Goal: Task Accomplishment & Management: Manage account settings

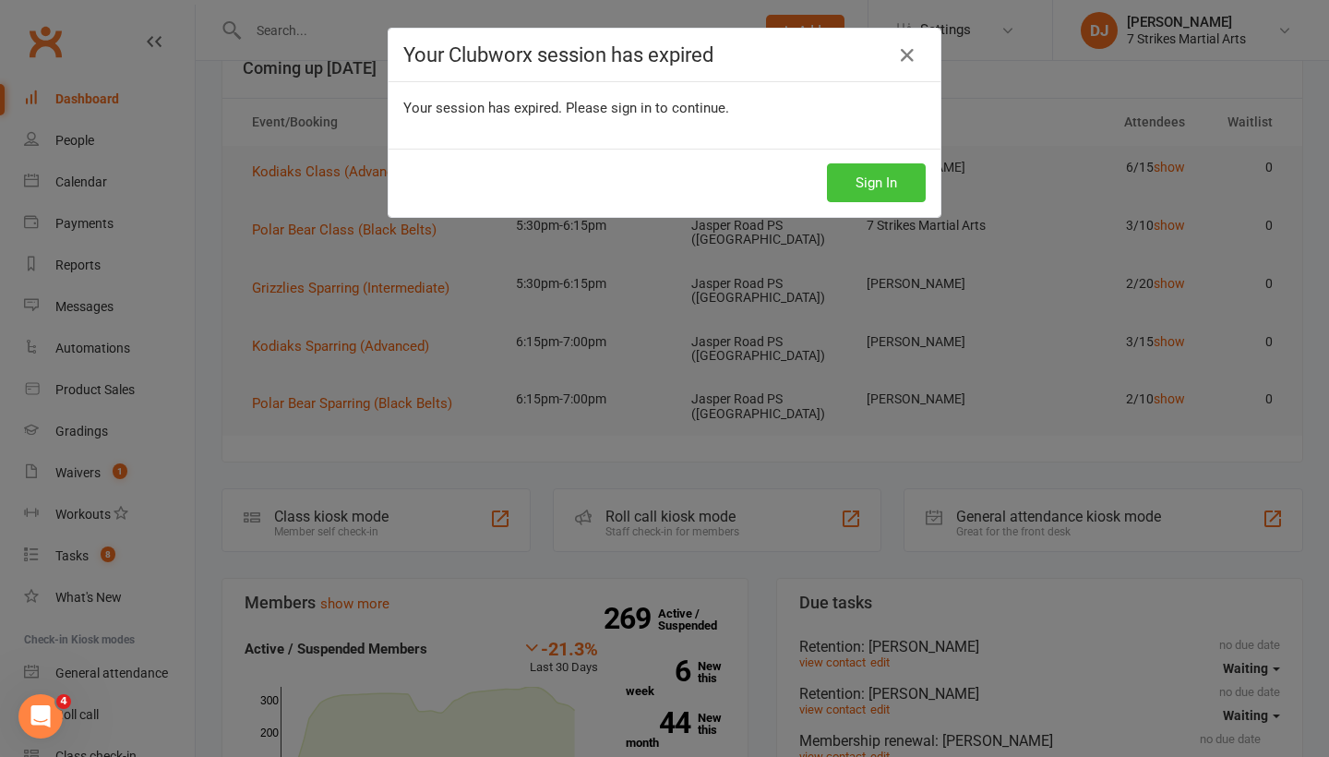
click at [869, 188] on button "Sign In" at bounding box center [876, 182] width 99 height 39
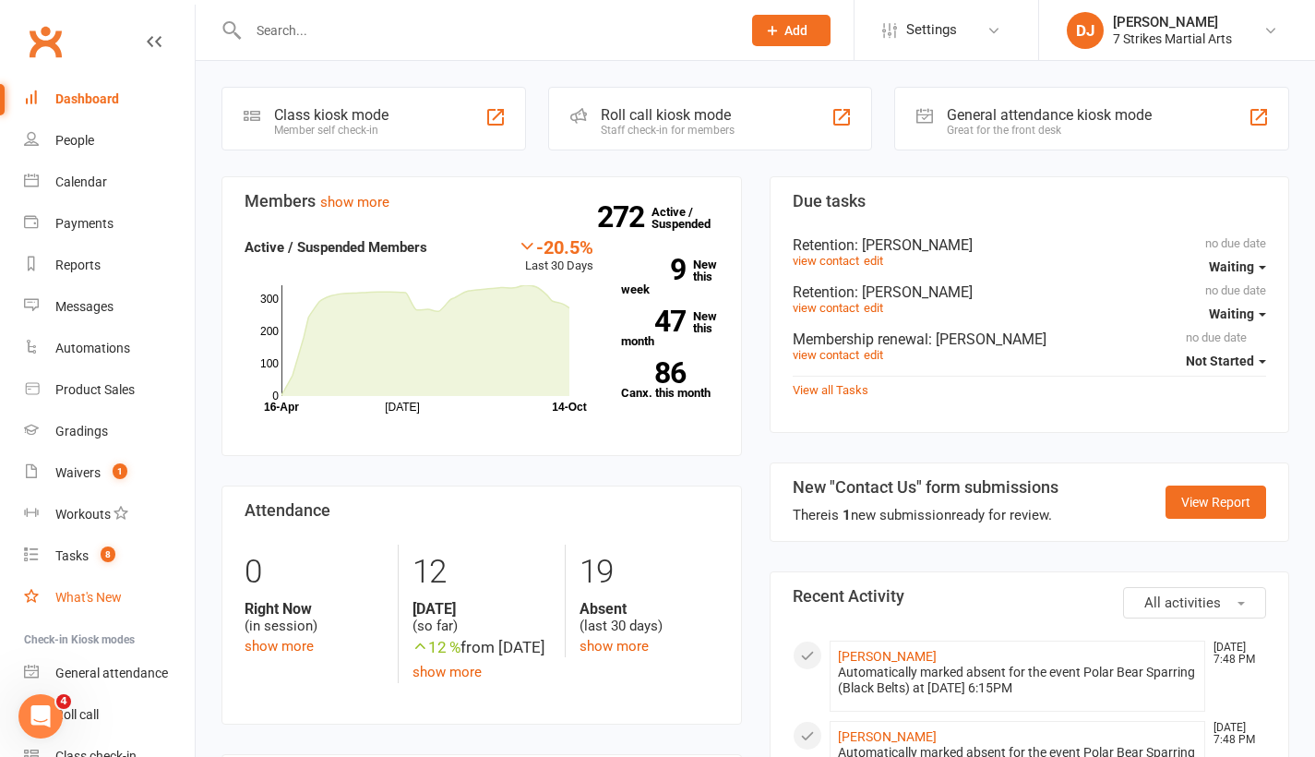
scroll to position [208, 0]
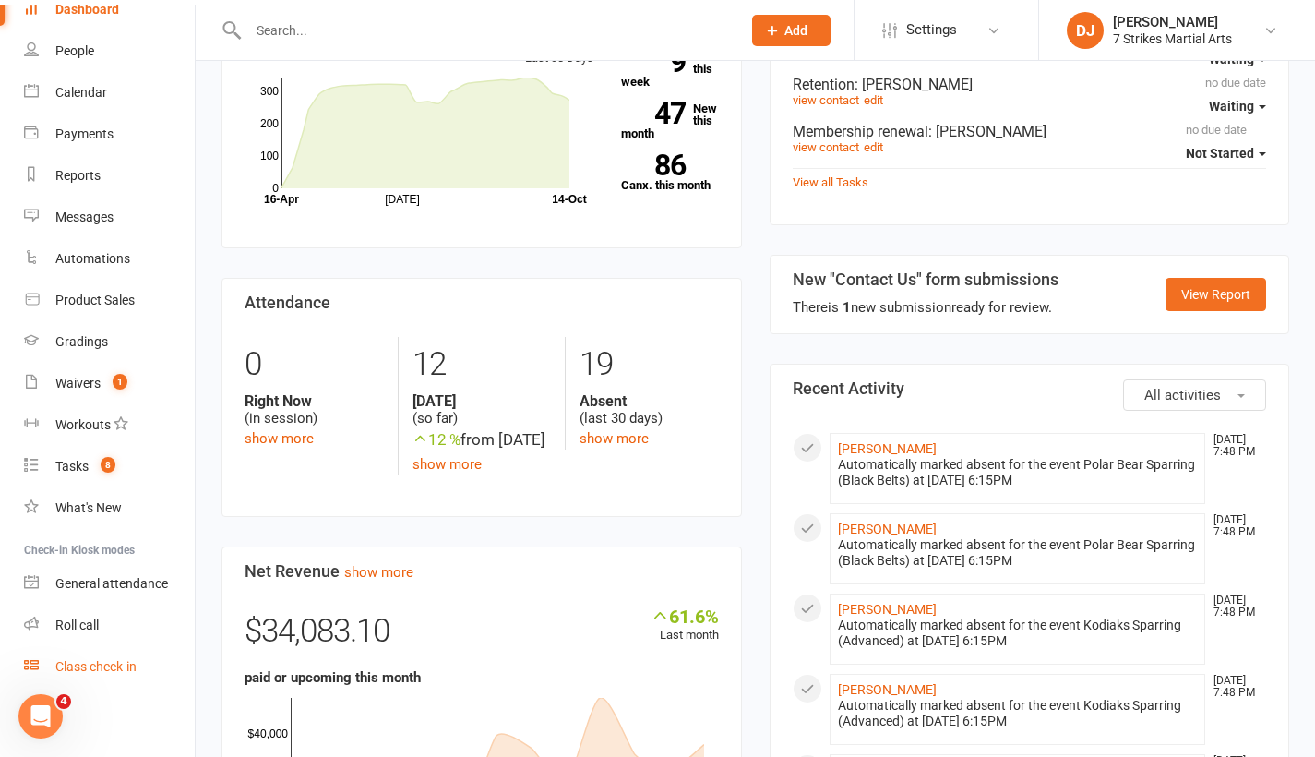
click at [108, 669] on div "Class check-in" at bounding box center [95, 666] width 81 height 15
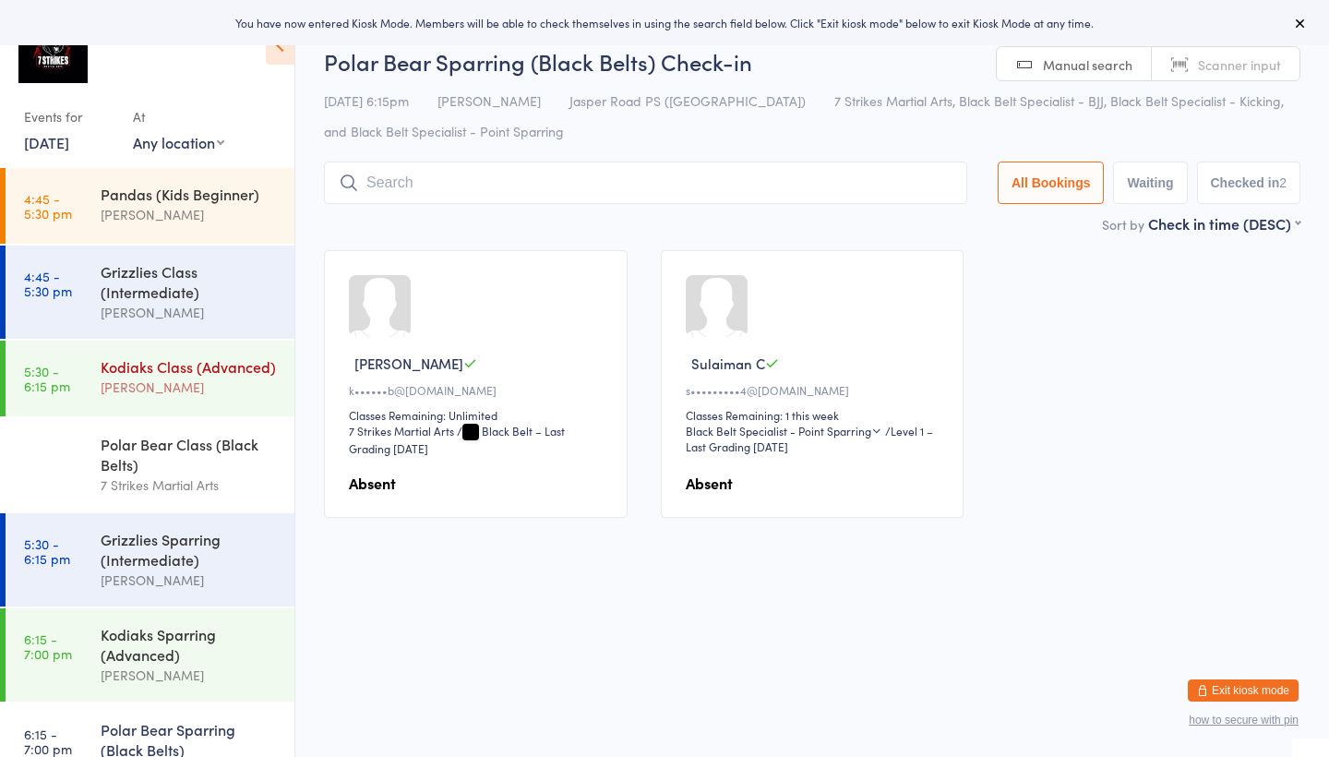
scroll to position [59, 0]
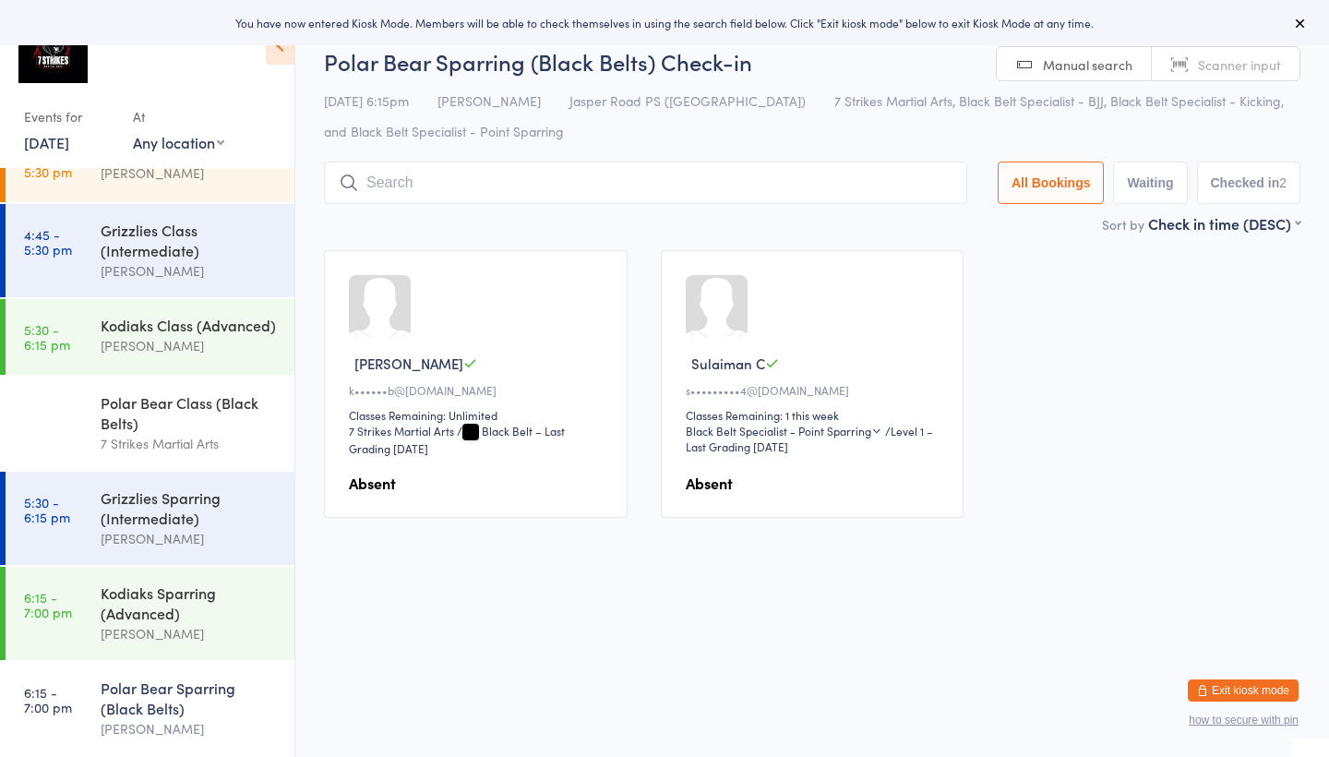
click at [133, 691] on div "Polar Bear Sparring (Black Belts)" at bounding box center [190, 697] width 178 height 41
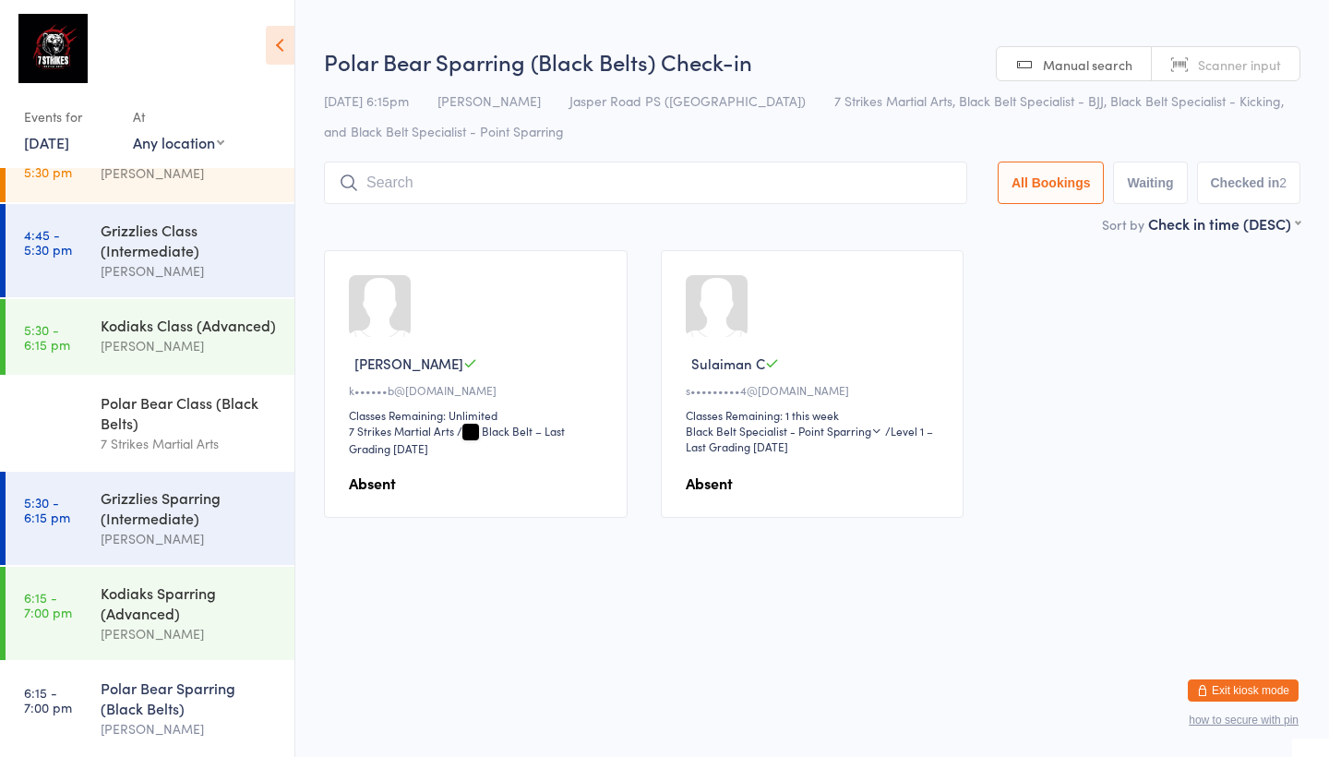
click at [831, 416] on div "Classes Remaining: 1 this week" at bounding box center [815, 415] width 259 height 16
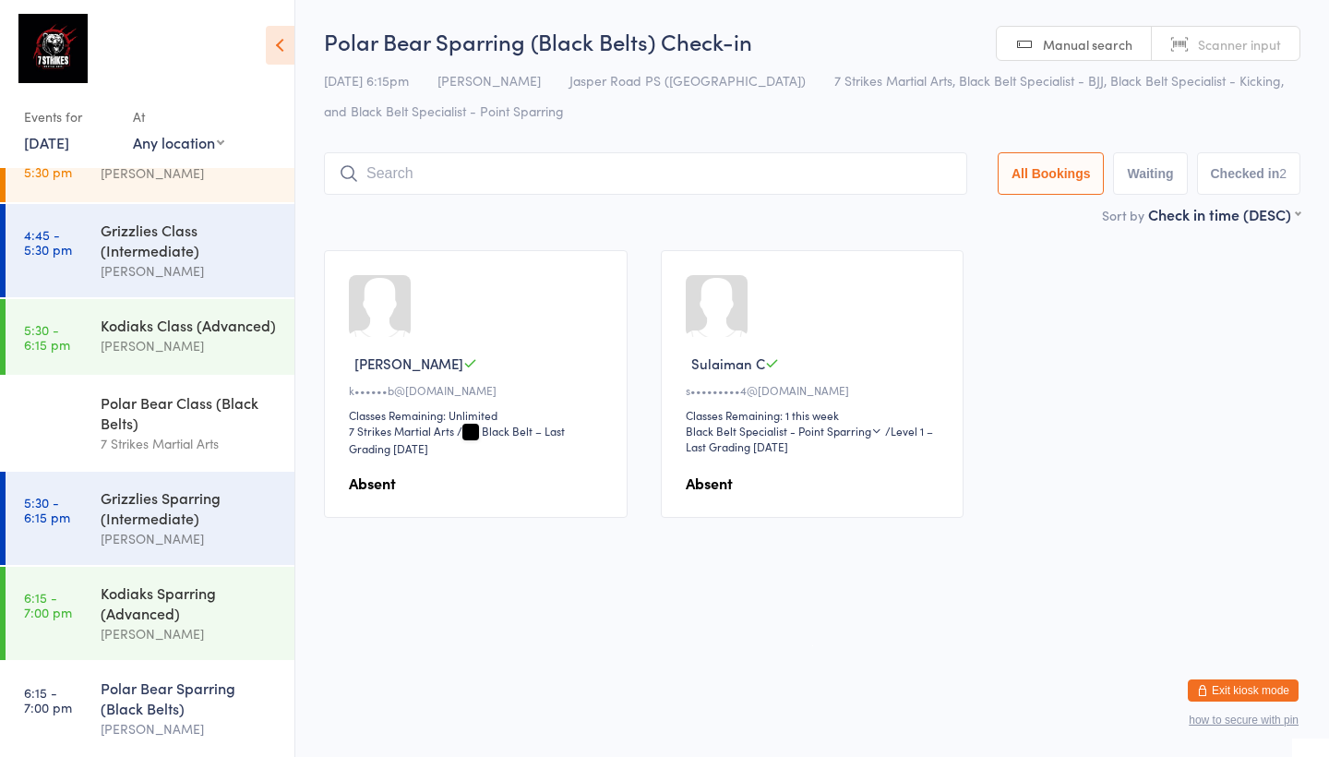
click at [724, 487] on strong "Absent" at bounding box center [709, 482] width 47 height 20
click at [1245, 692] on button "Exit kiosk mode" at bounding box center [1243, 690] width 111 height 22
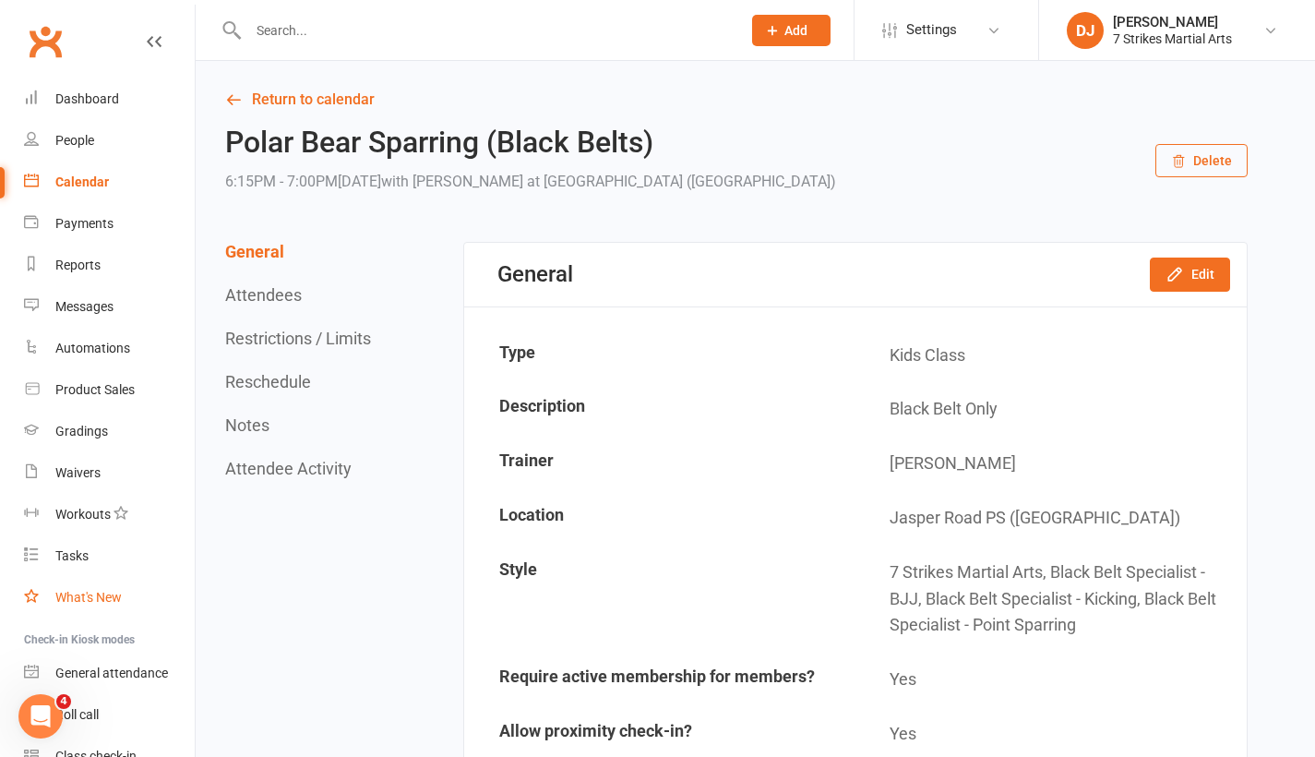
scroll to position [435, 0]
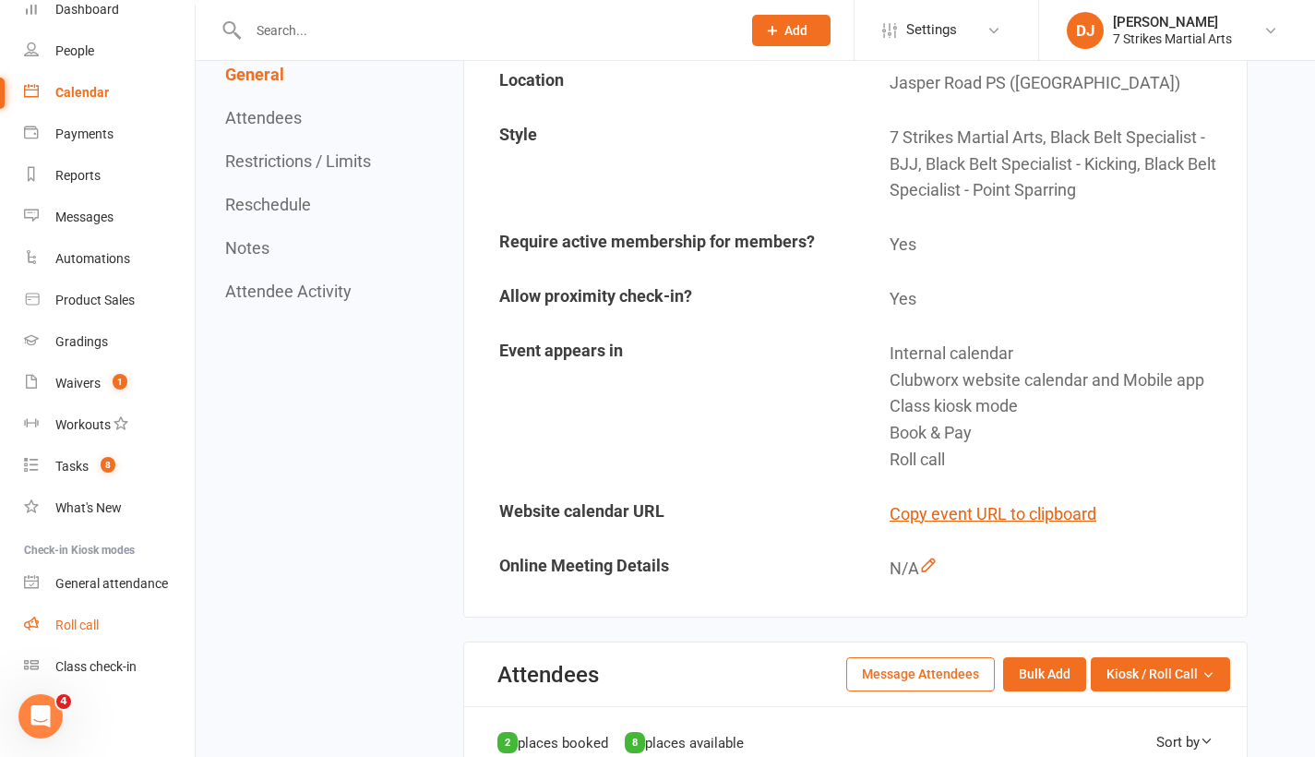
click at [93, 634] on link "Roll call" at bounding box center [109, 625] width 171 height 42
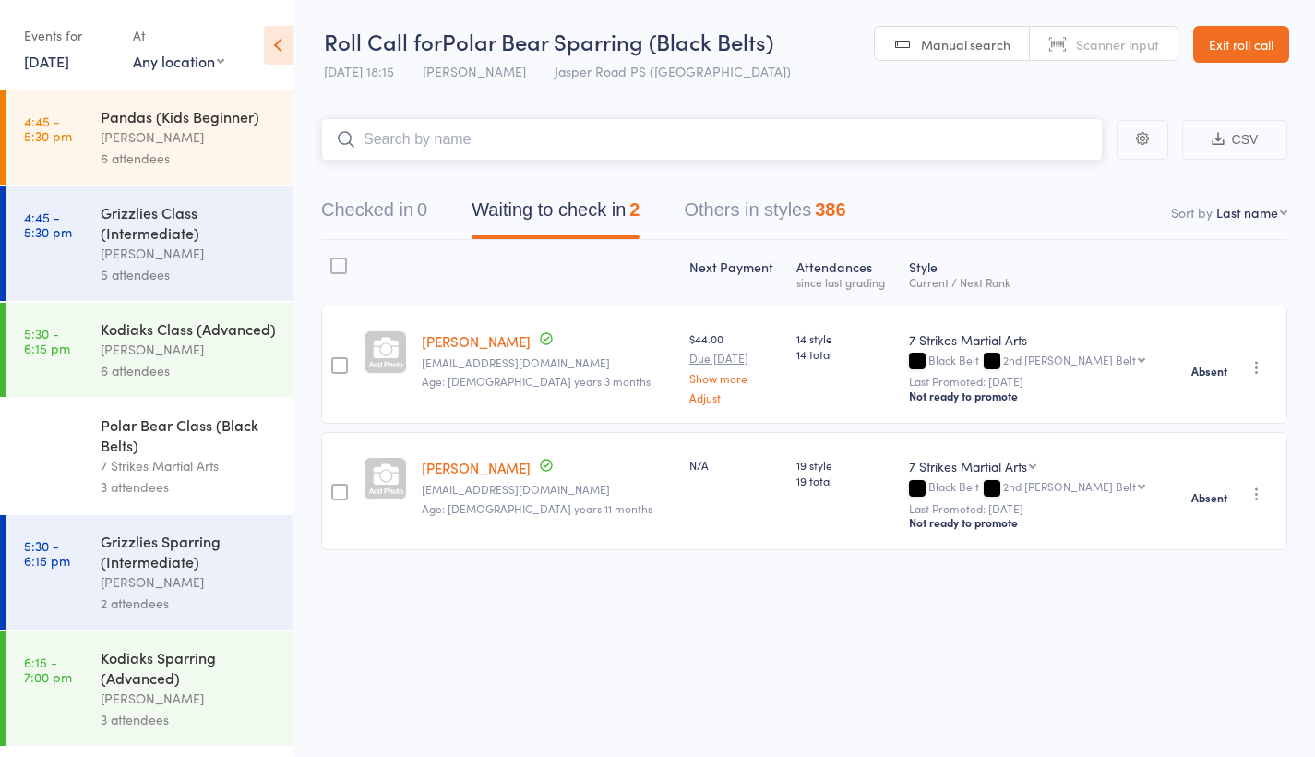
scroll to position [12, 0]
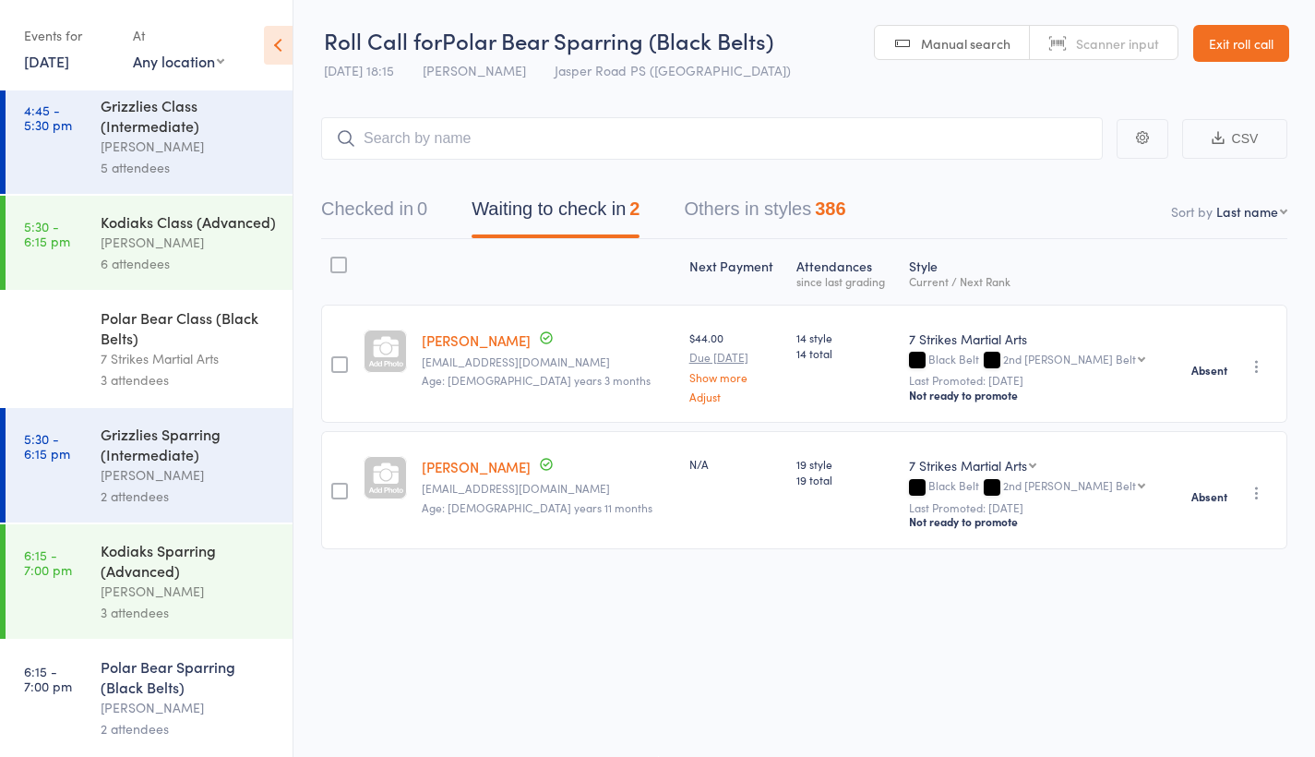
click at [169, 688] on div "Polar Bear Sparring (Black Belts)" at bounding box center [189, 676] width 176 height 41
click at [1262, 484] on icon "button" at bounding box center [1257, 493] width 18 height 18
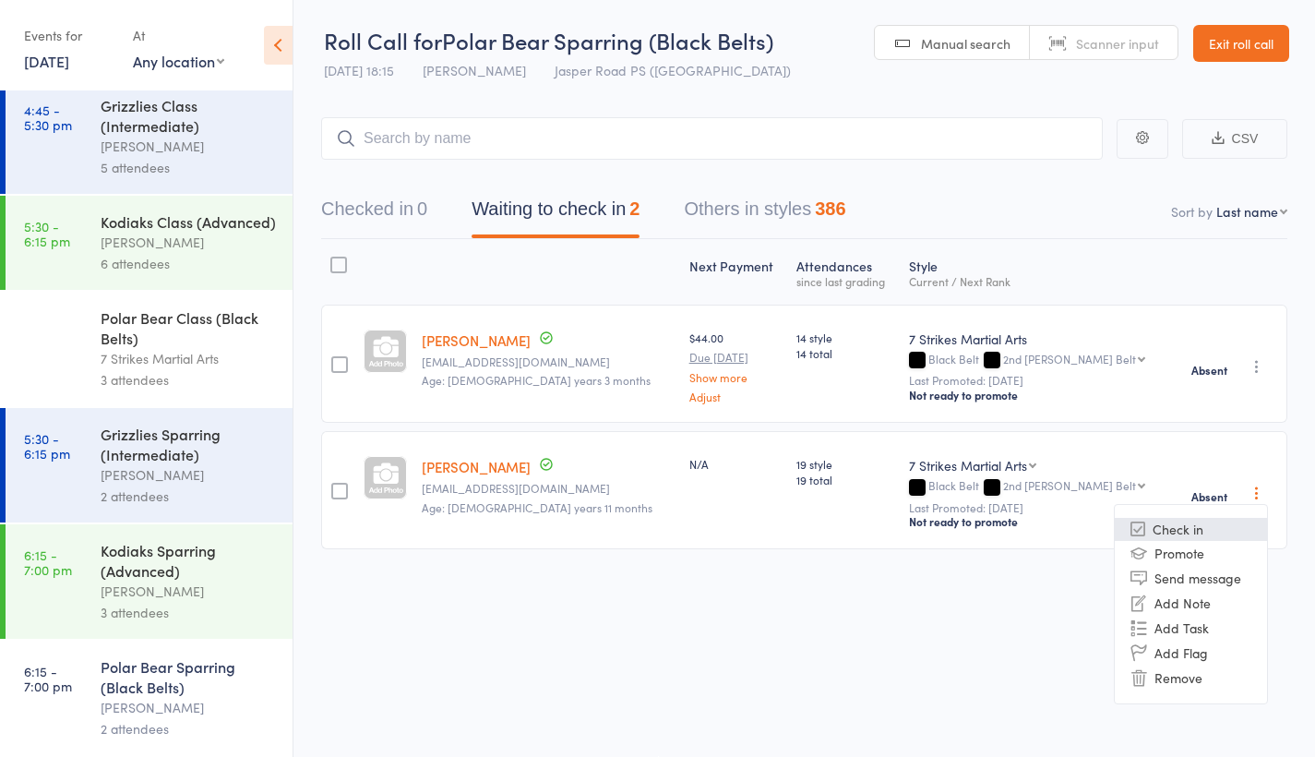
click at [1200, 521] on li "Check in" at bounding box center [1191, 529] width 152 height 23
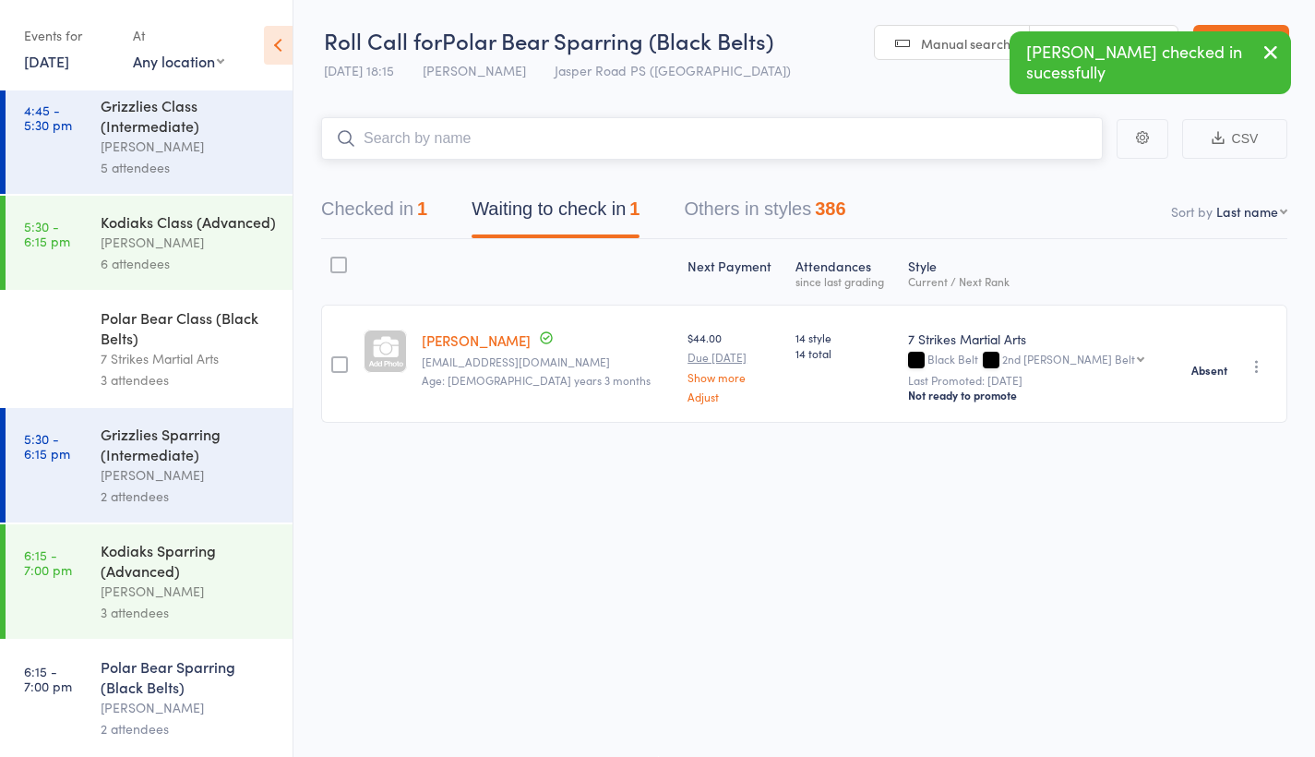
click at [639, 127] on input "search" at bounding box center [712, 138] width 782 height 42
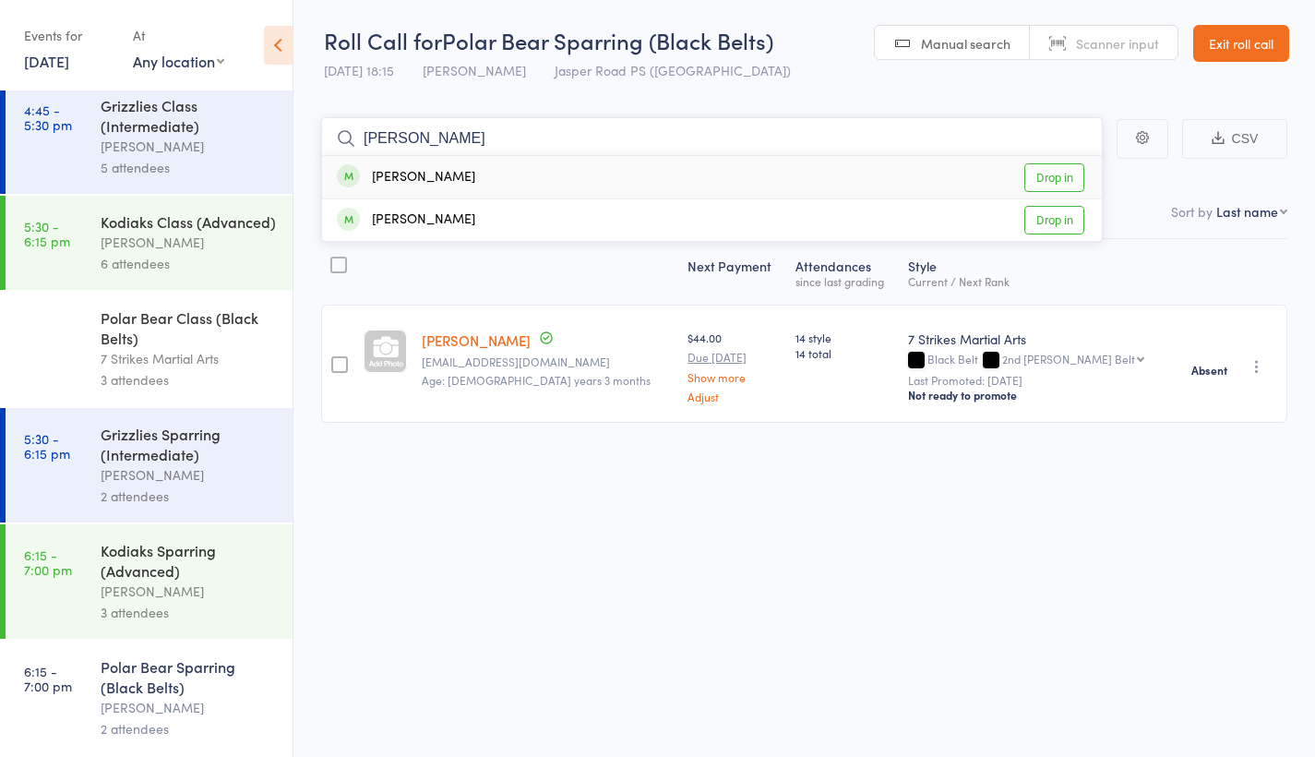
type input "Catherine"
drag, startPoint x: 639, startPoint y: 126, endPoint x: 1060, endPoint y: 168, distance: 423.7
click at [1061, 168] on link "Drop in" at bounding box center [1054, 177] width 60 height 29
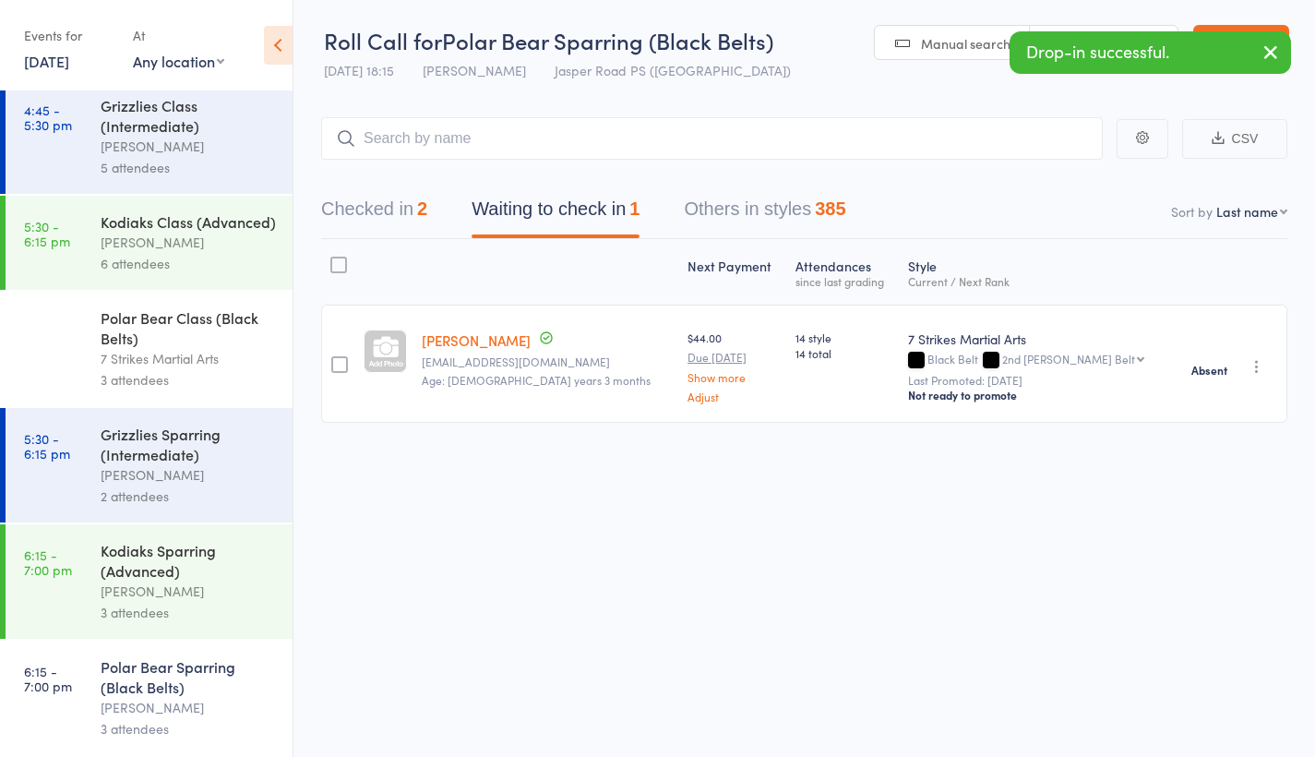
click at [187, 601] on div "[PERSON_NAME]" at bounding box center [189, 590] width 176 height 21
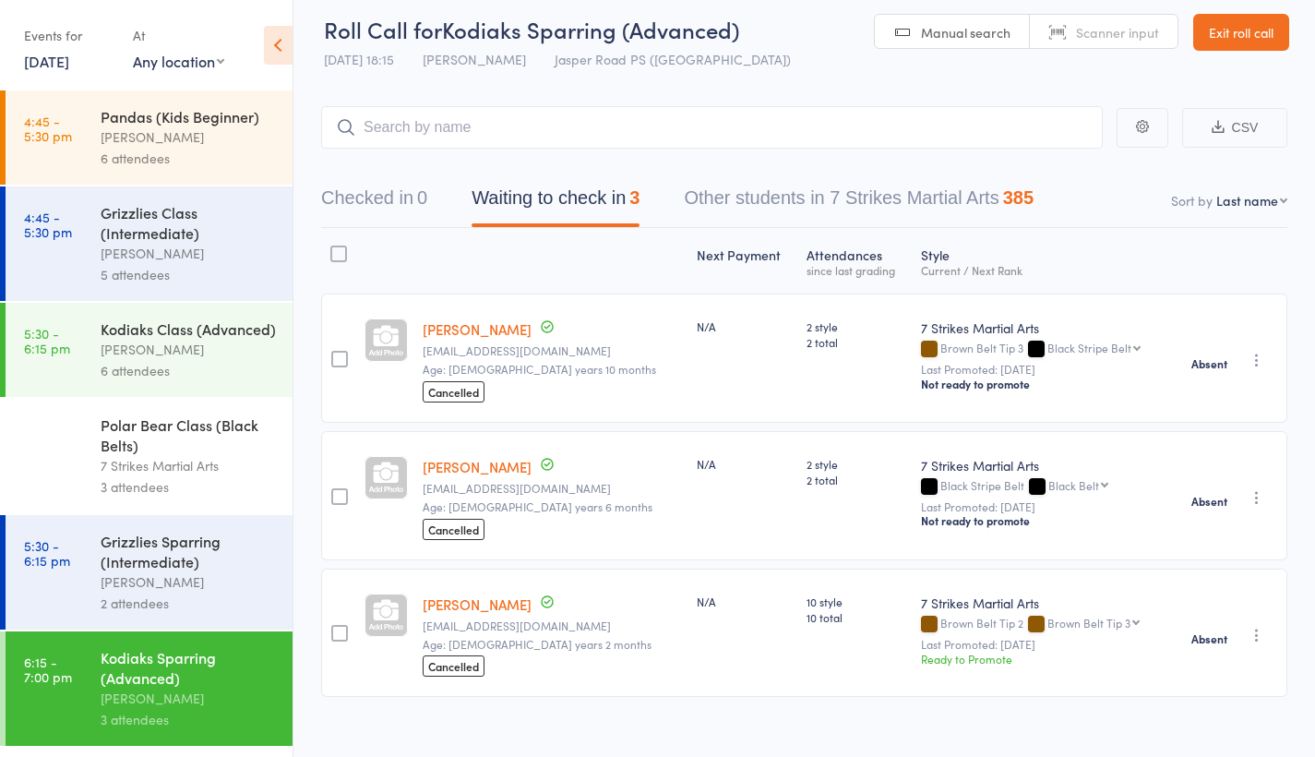
click at [179, 592] on div "[PERSON_NAME]" at bounding box center [189, 581] width 176 height 21
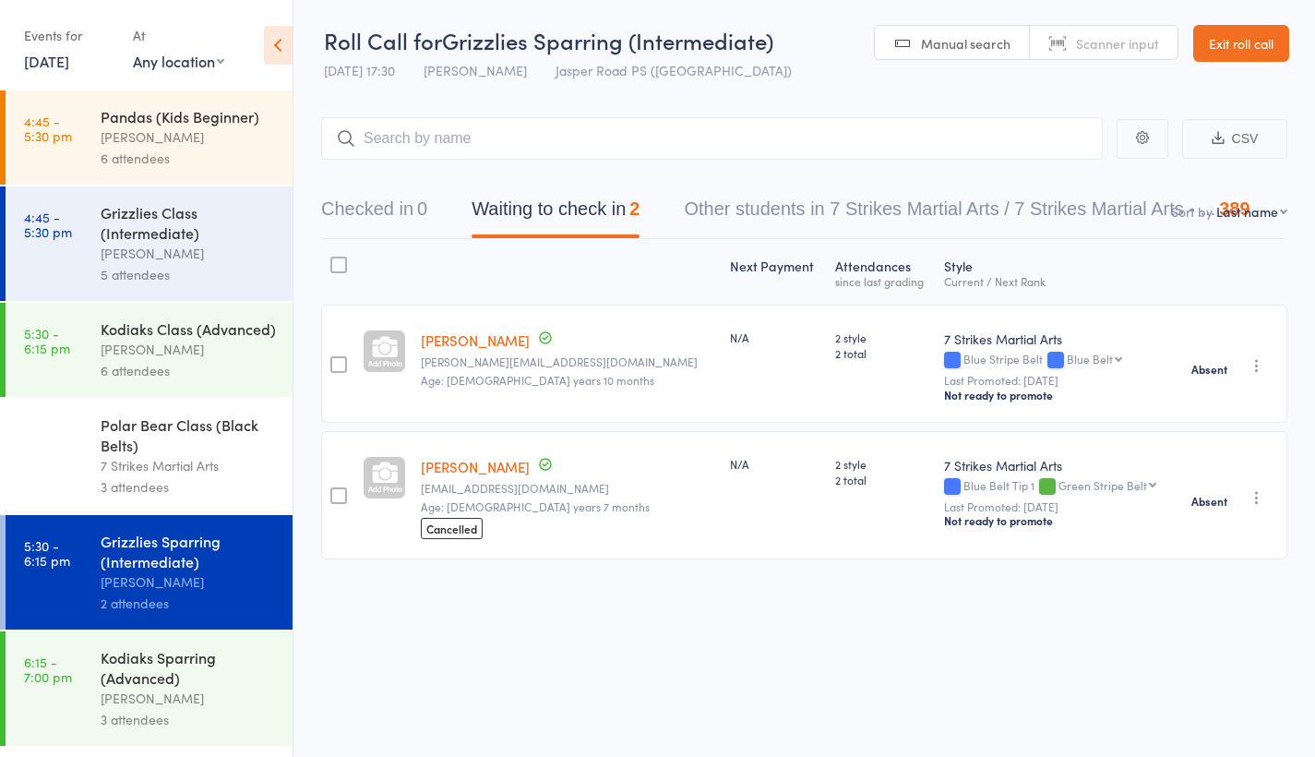
click at [172, 476] on div "7 Strikes Martial Arts" at bounding box center [189, 465] width 176 height 21
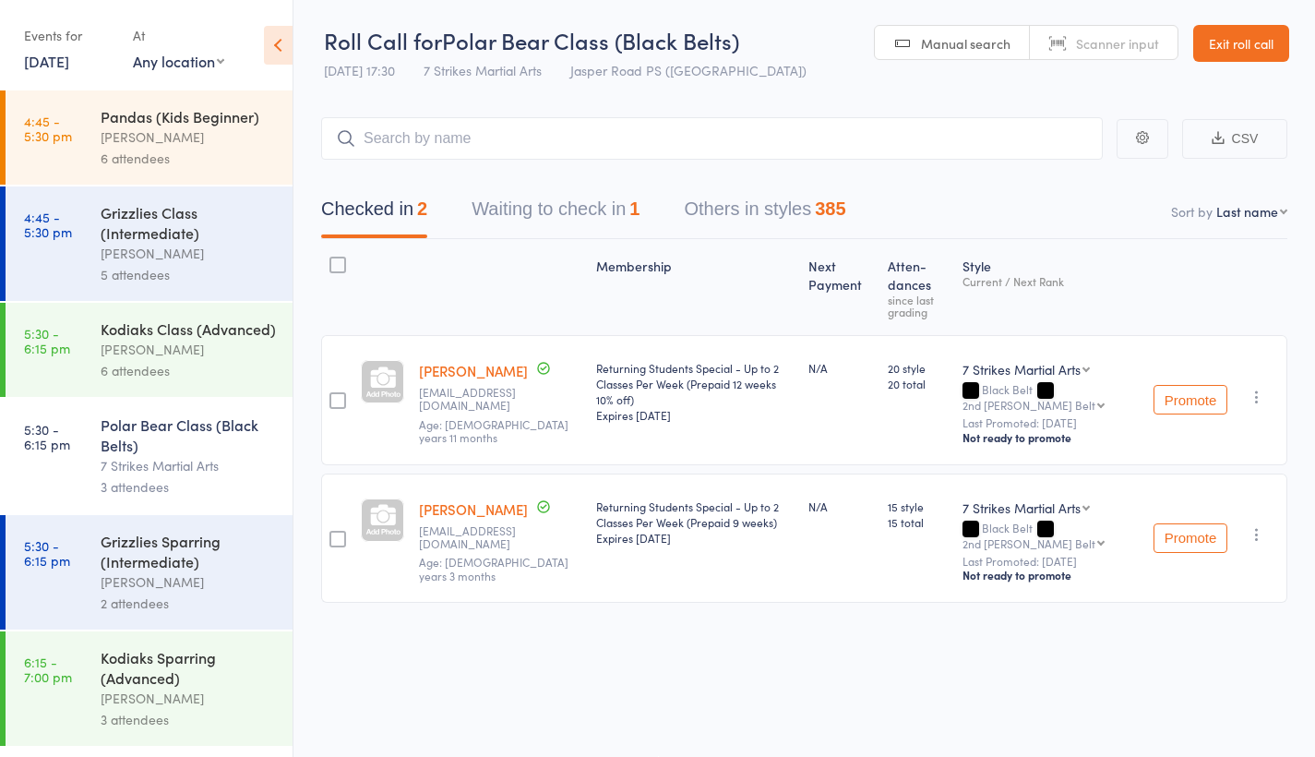
click at [156, 381] on div "6 attendees" at bounding box center [189, 370] width 176 height 21
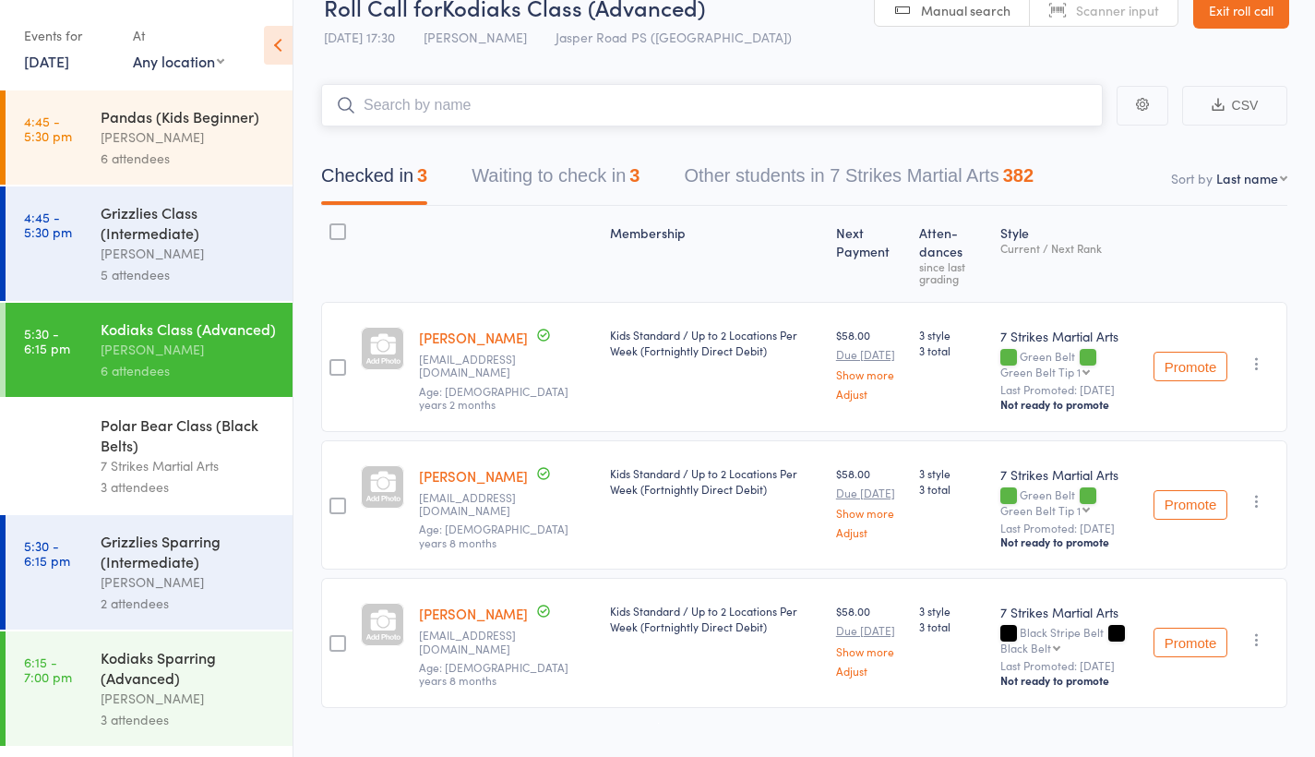
click at [553, 195] on button "Waiting to check in 3" at bounding box center [556, 180] width 168 height 49
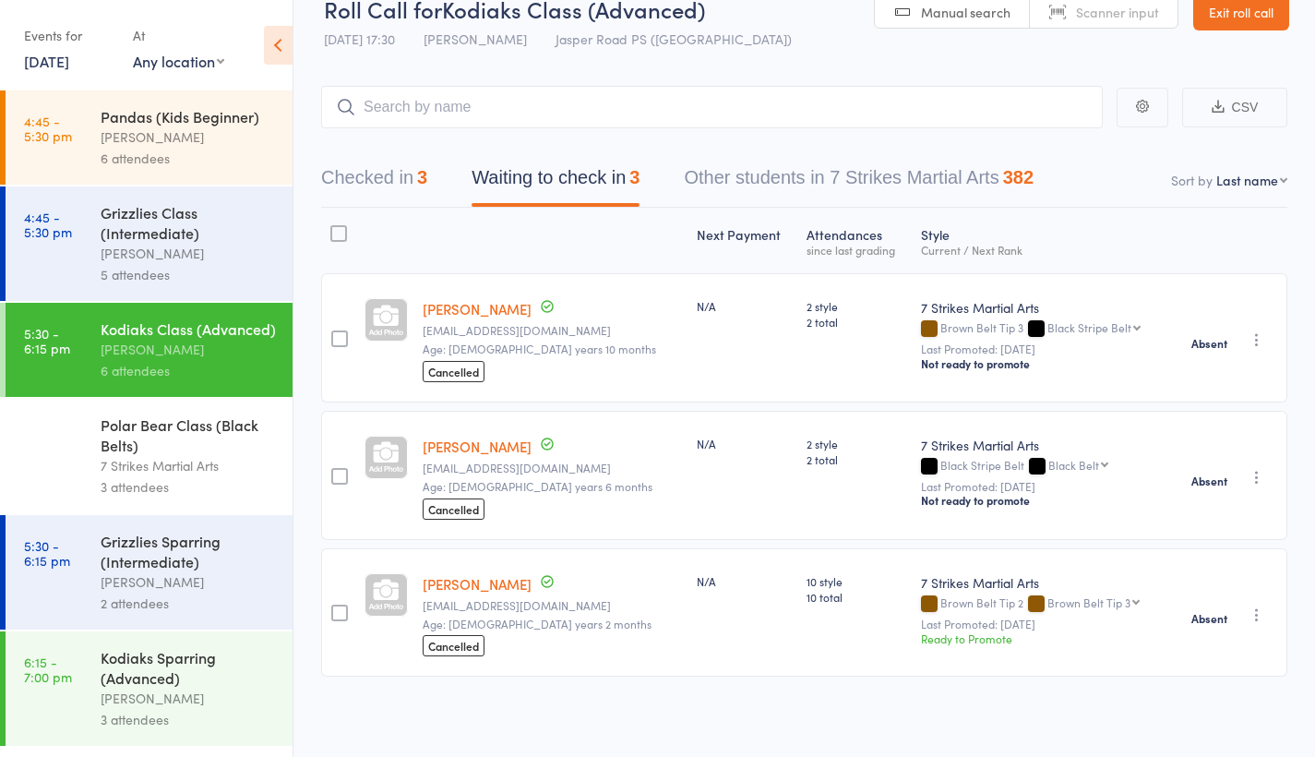
click at [1251, 476] on icon "button" at bounding box center [1257, 477] width 18 height 18
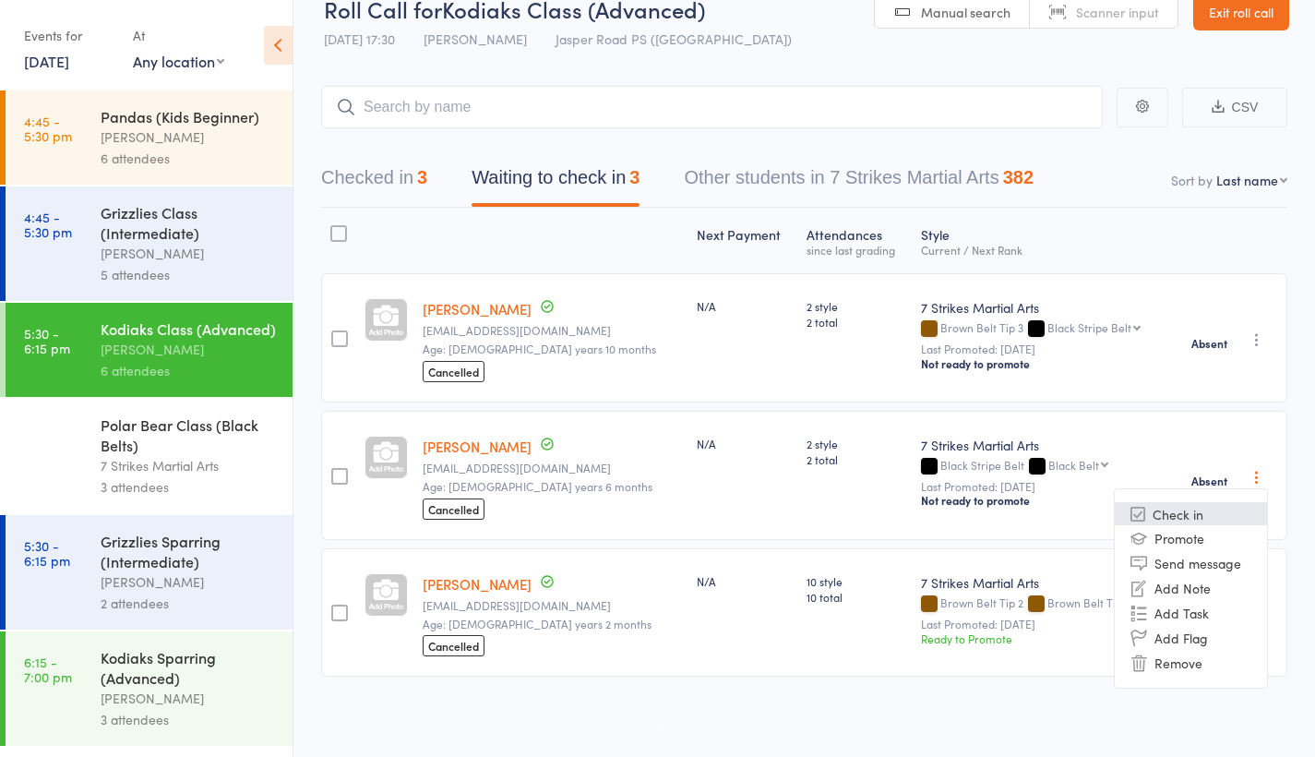
click at [1228, 509] on li "Check in" at bounding box center [1191, 513] width 152 height 23
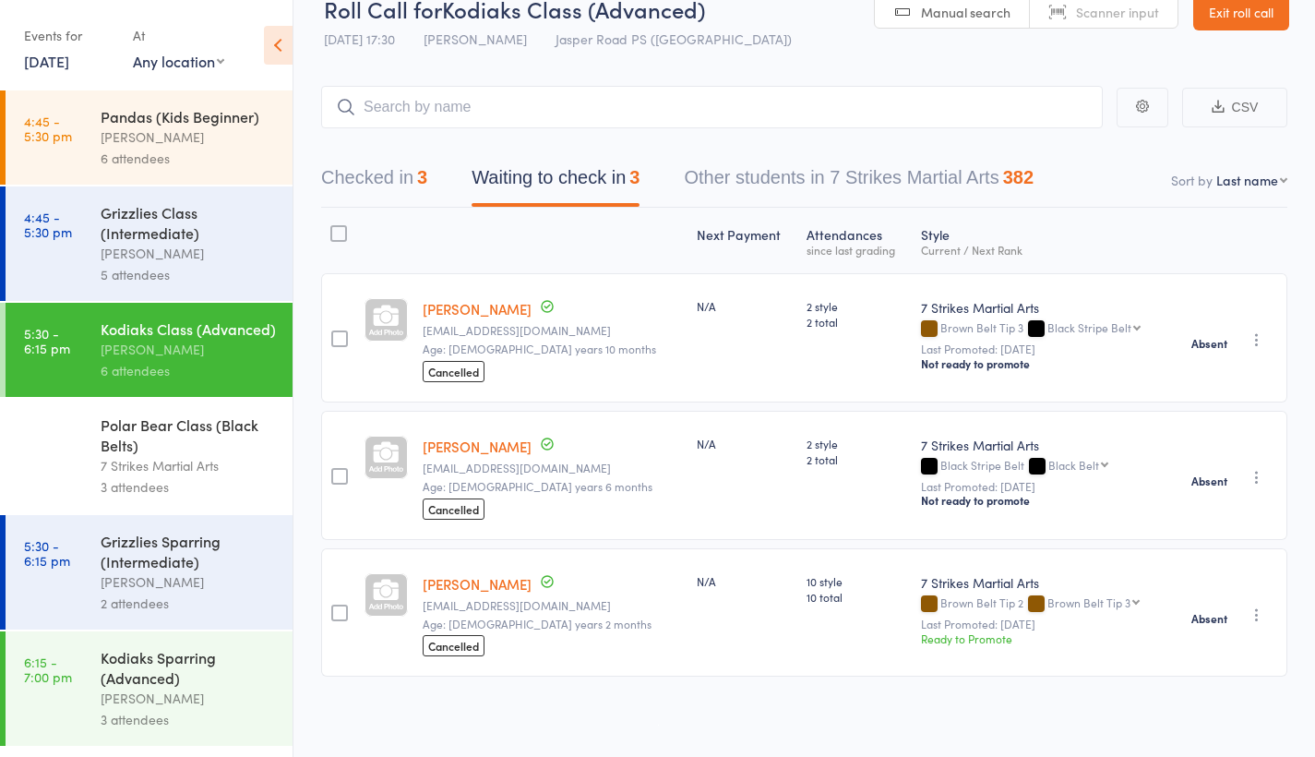
scroll to position [12, 0]
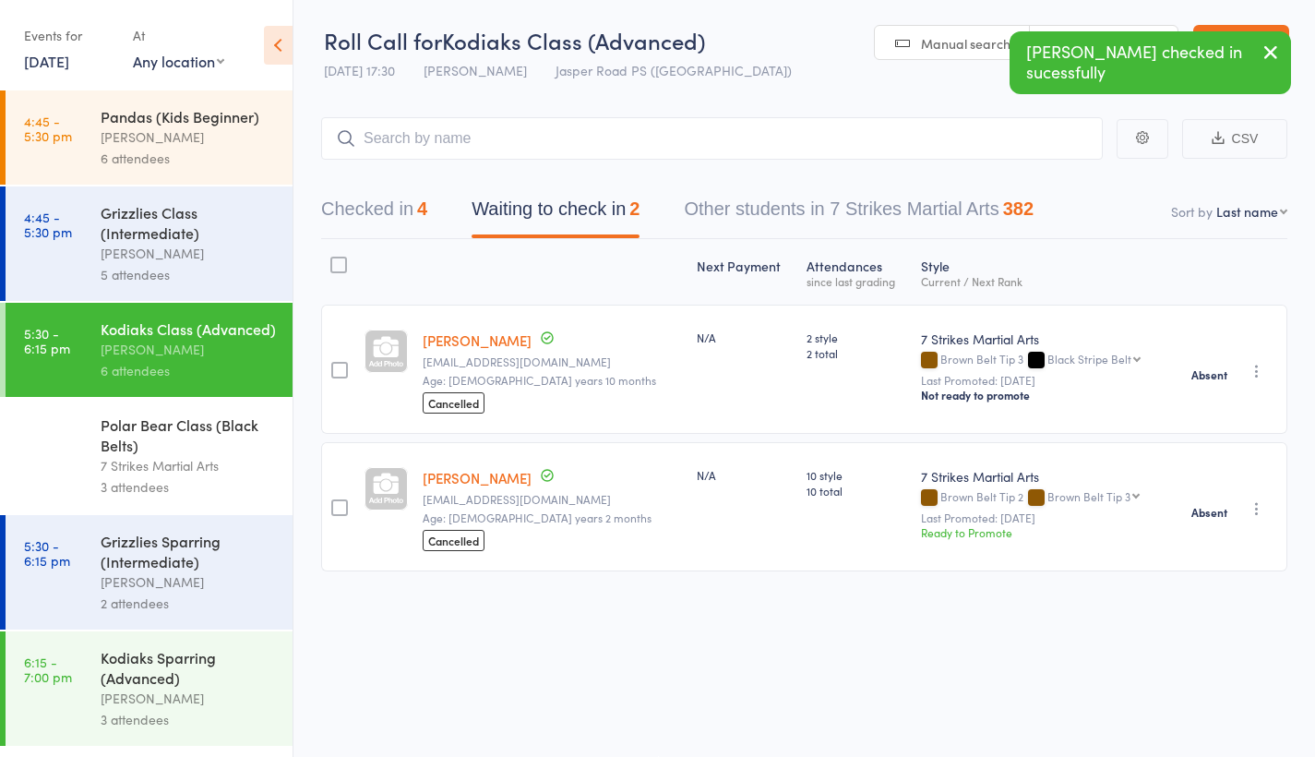
click at [1260, 501] on icon "button" at bounding box center [1257, 508] width 18 height 18
click at [1234, 533] on li "Check in" at bounding box center [1191, 544] width 152 height 23
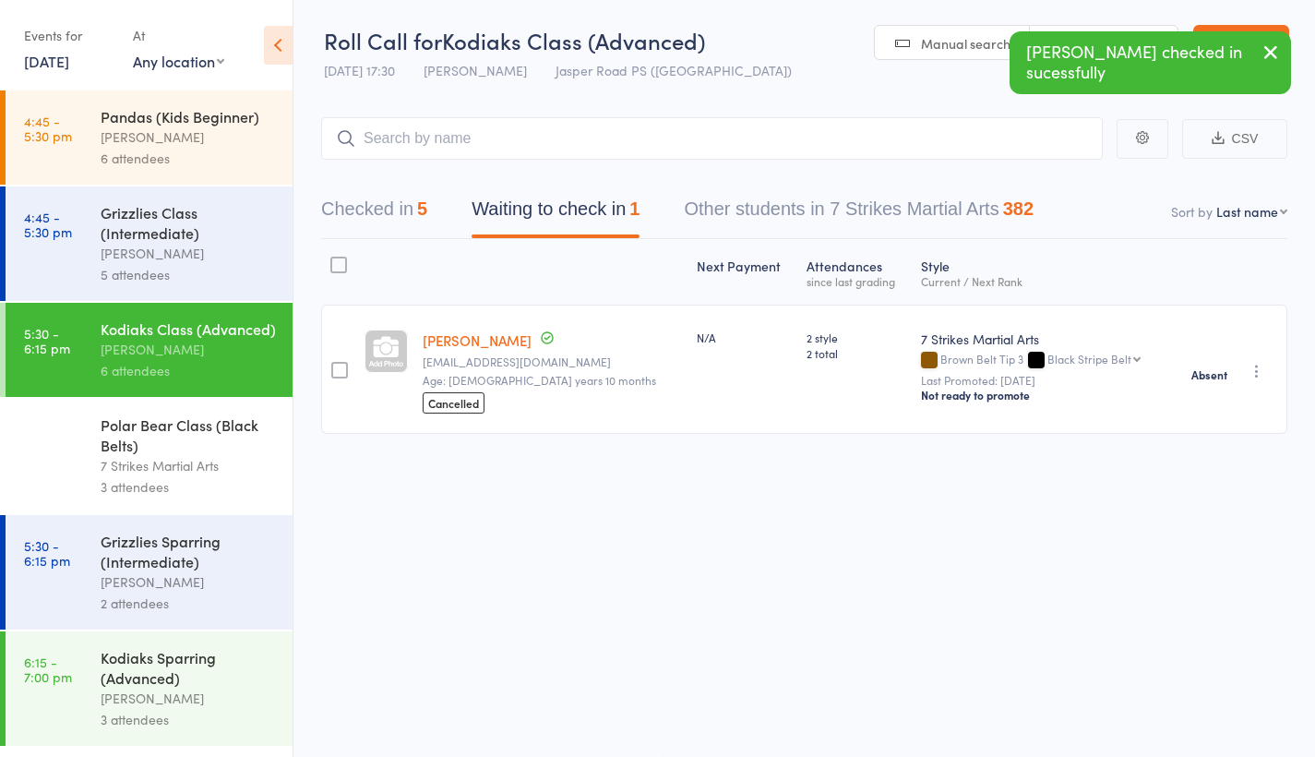
click at [391, 209] on button "Checked in 5" at bounding box center [374, 213] width 106 height 49
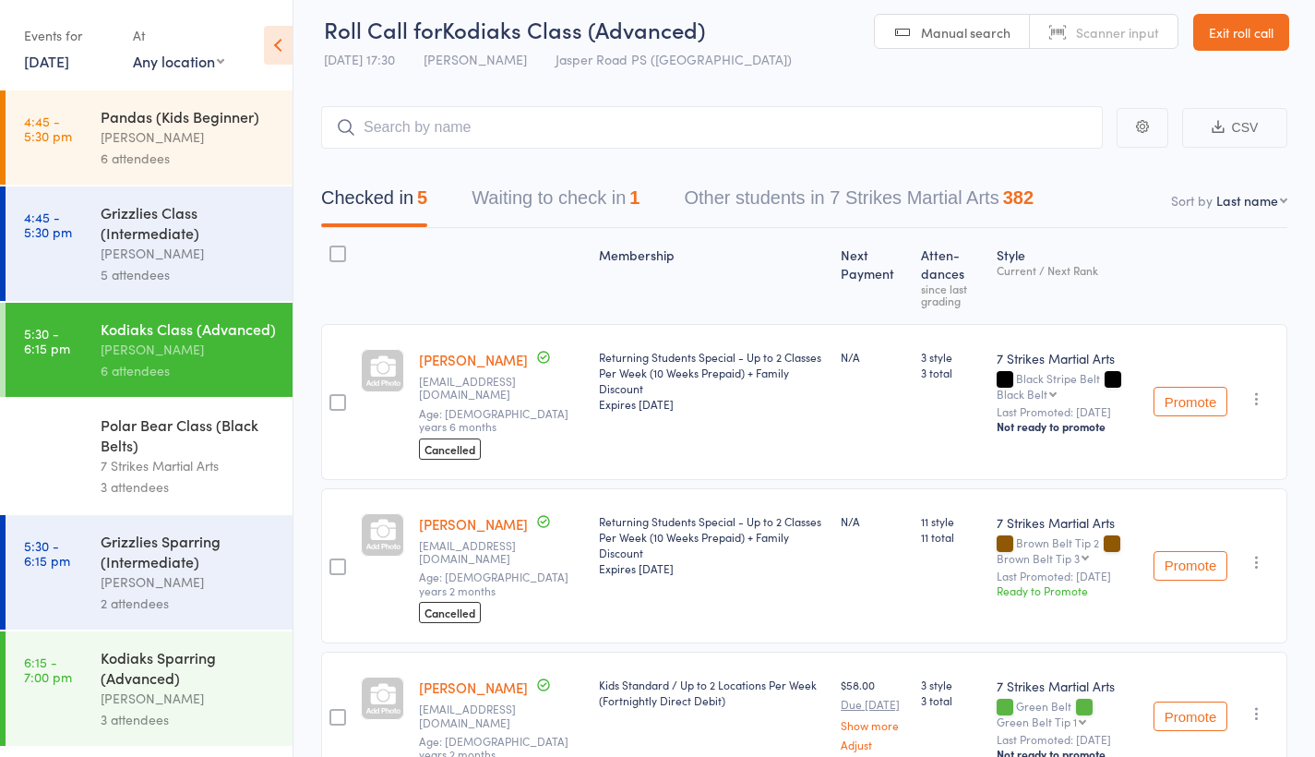
click at [454, 362] on link "[PERSON_NAME]" at bounding box center [473, 359] width 109 height 19
click at [153, 229] on div "Grizzlies Class (Intermediate)" at bounding box center [189, 222] width 176 height 41
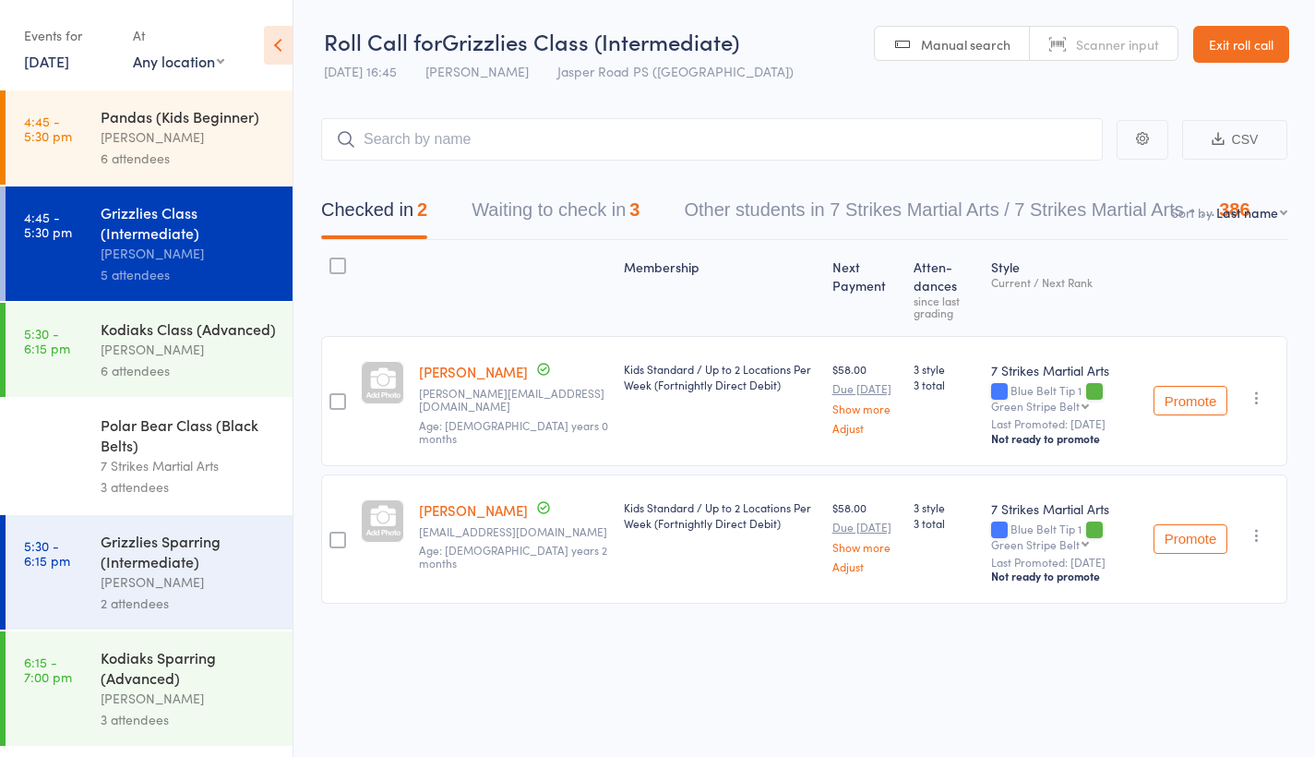
click at [112, 155] on div "6 attendees" at bounding box center [189, 158] width 176 height 21
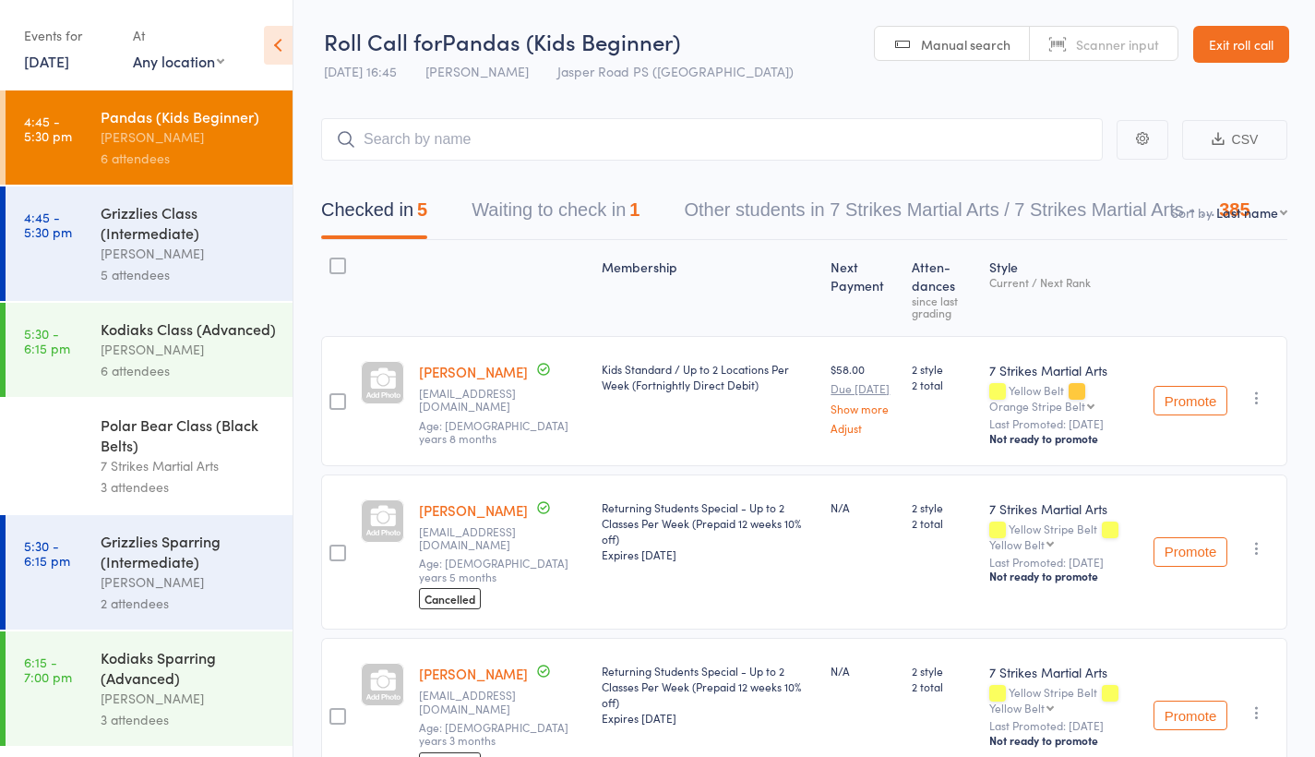
click at [1249, 49] on link "Exit roll call" at bounding box center [1241, 44] width 96 height 37
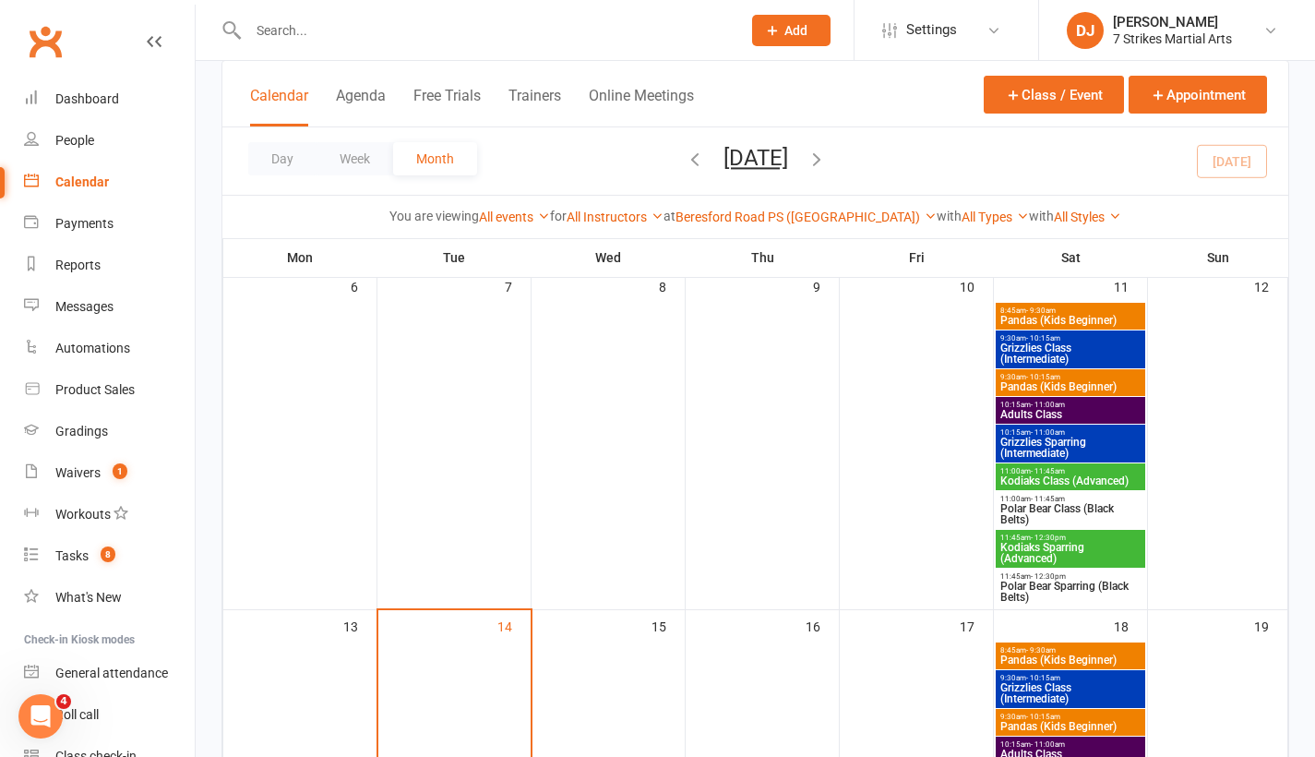
click at [328, 37] on input "text" at bounding box center [485, 31] width 485 height 26
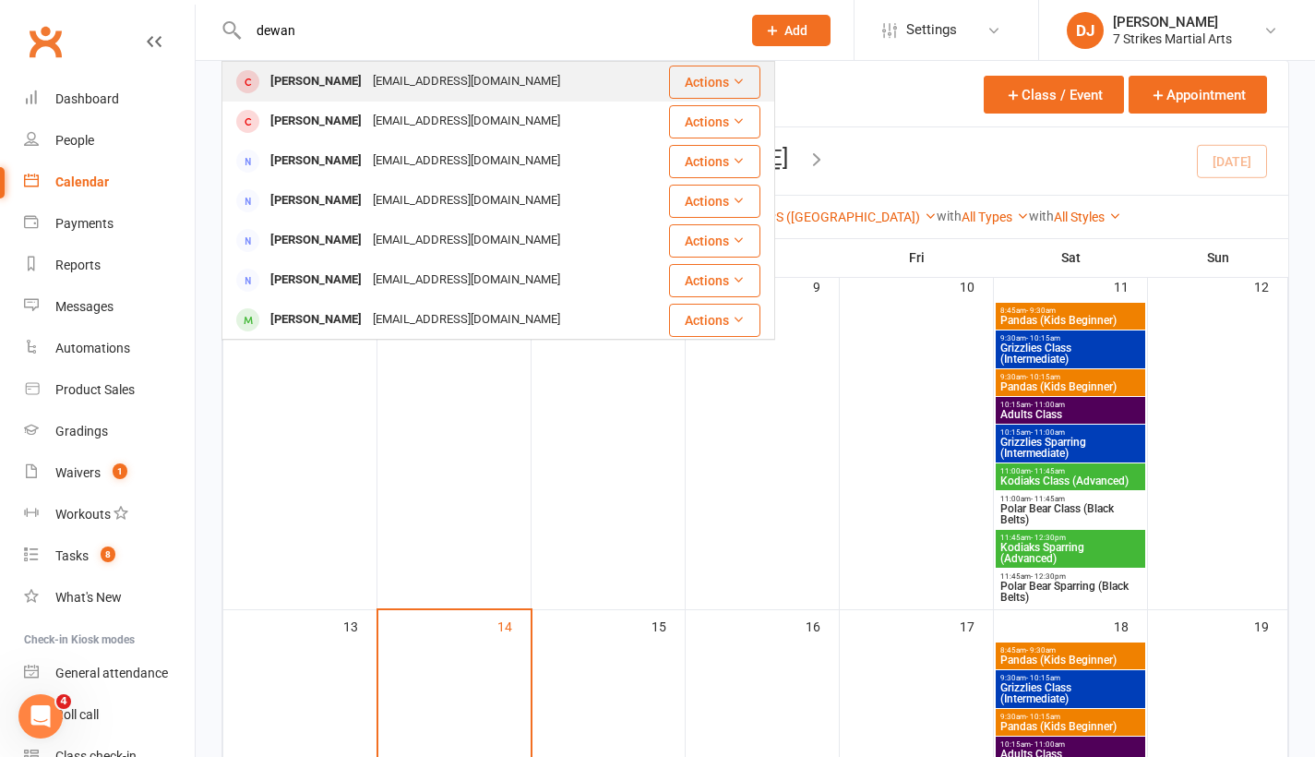
type input "dewan"
click at [327, 78] on div "[PERSON_NAME]" at bounding box center [316, 81] width 102 height 27
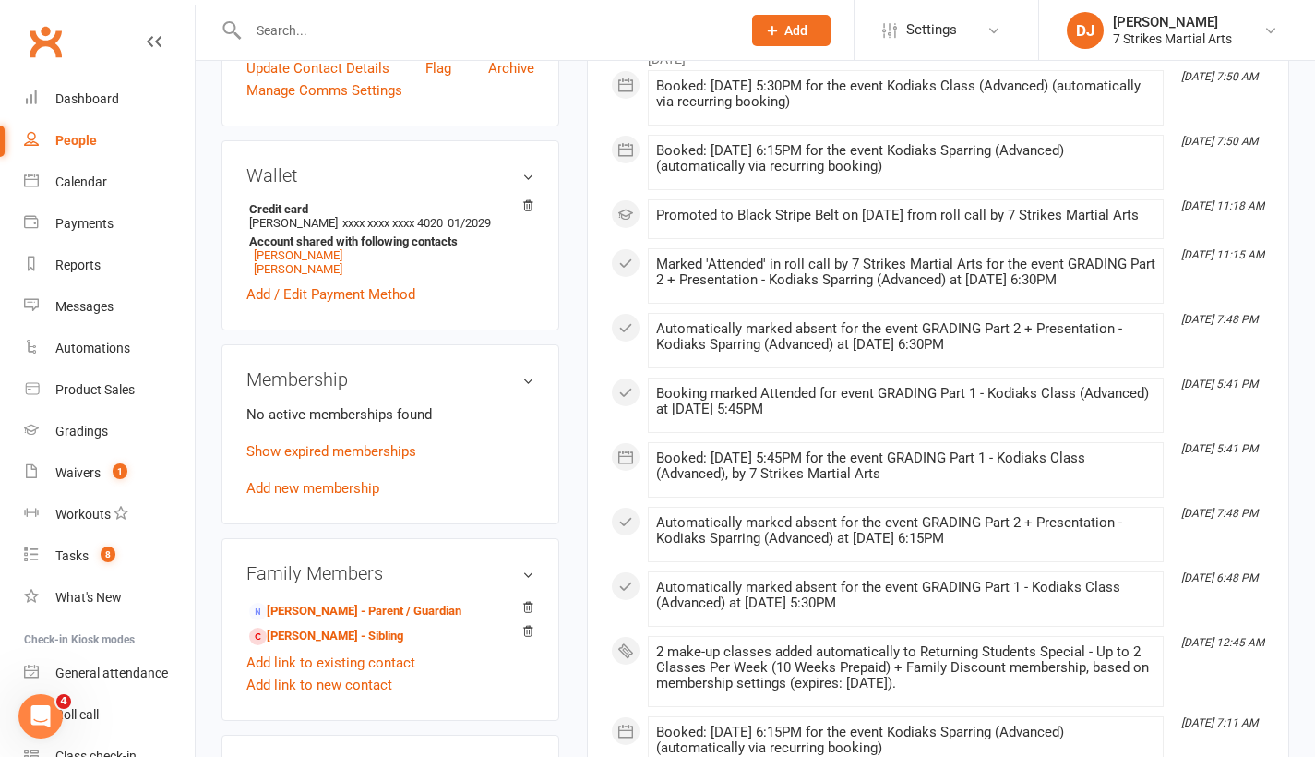
scroll to position [572, 0]
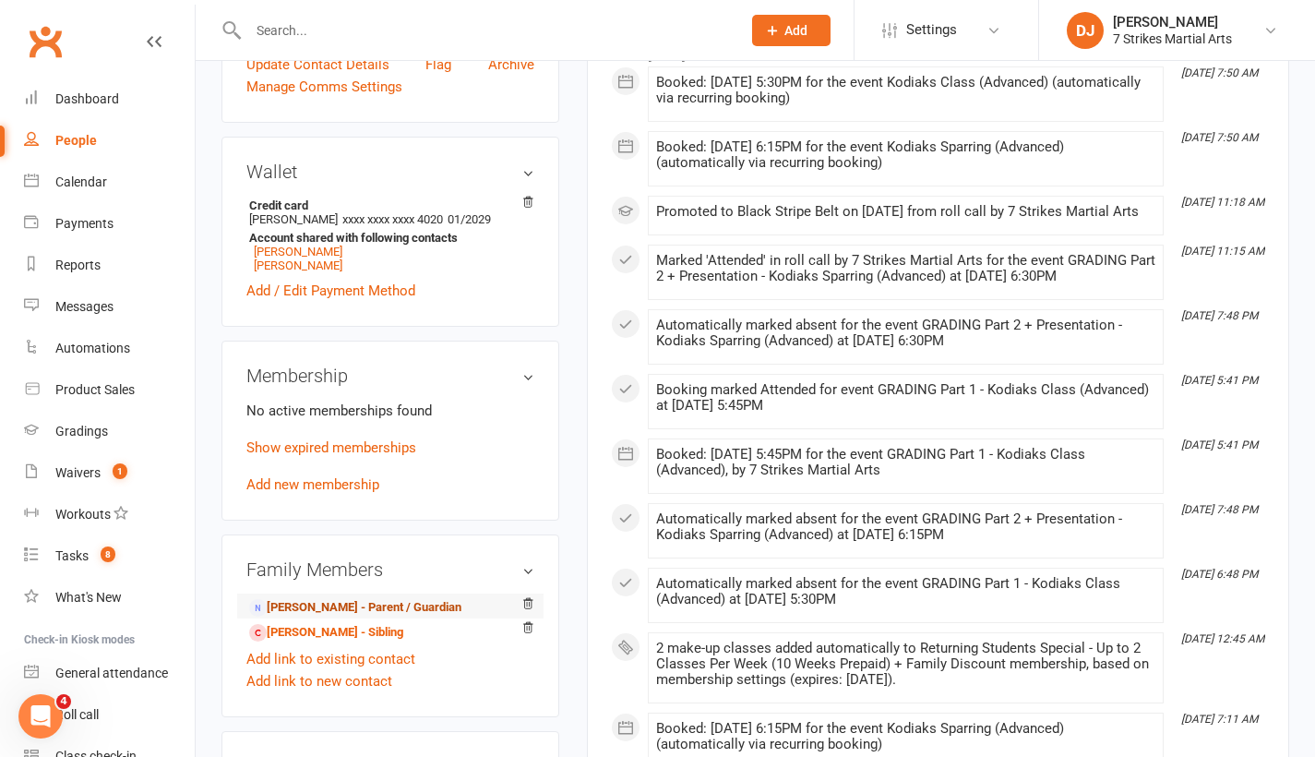
click at [331, 606] on link "Shilpa Kaushik - Parent / Guardian" at bounding box center [355, 607] width 212 height 19
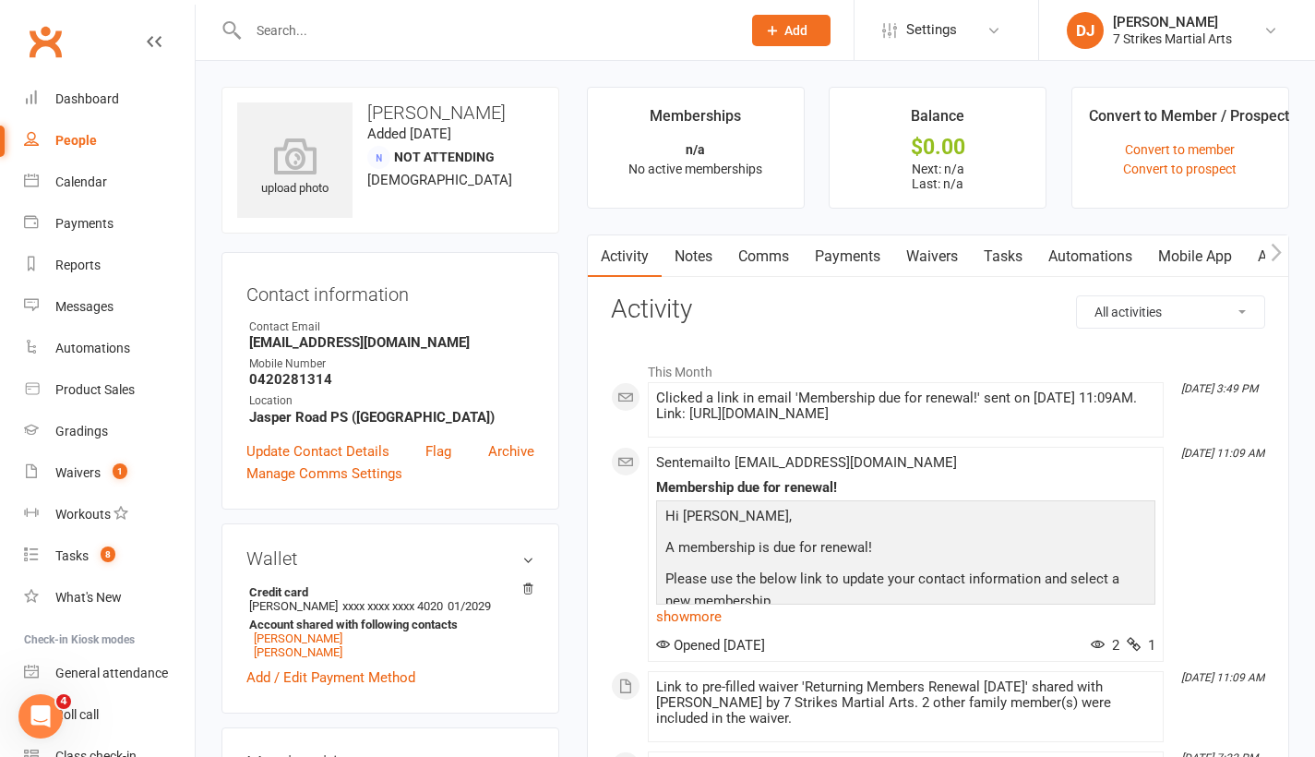
click at [931, 263] on link "Waivers" at bounding box center [932, 256] width 78 height 42
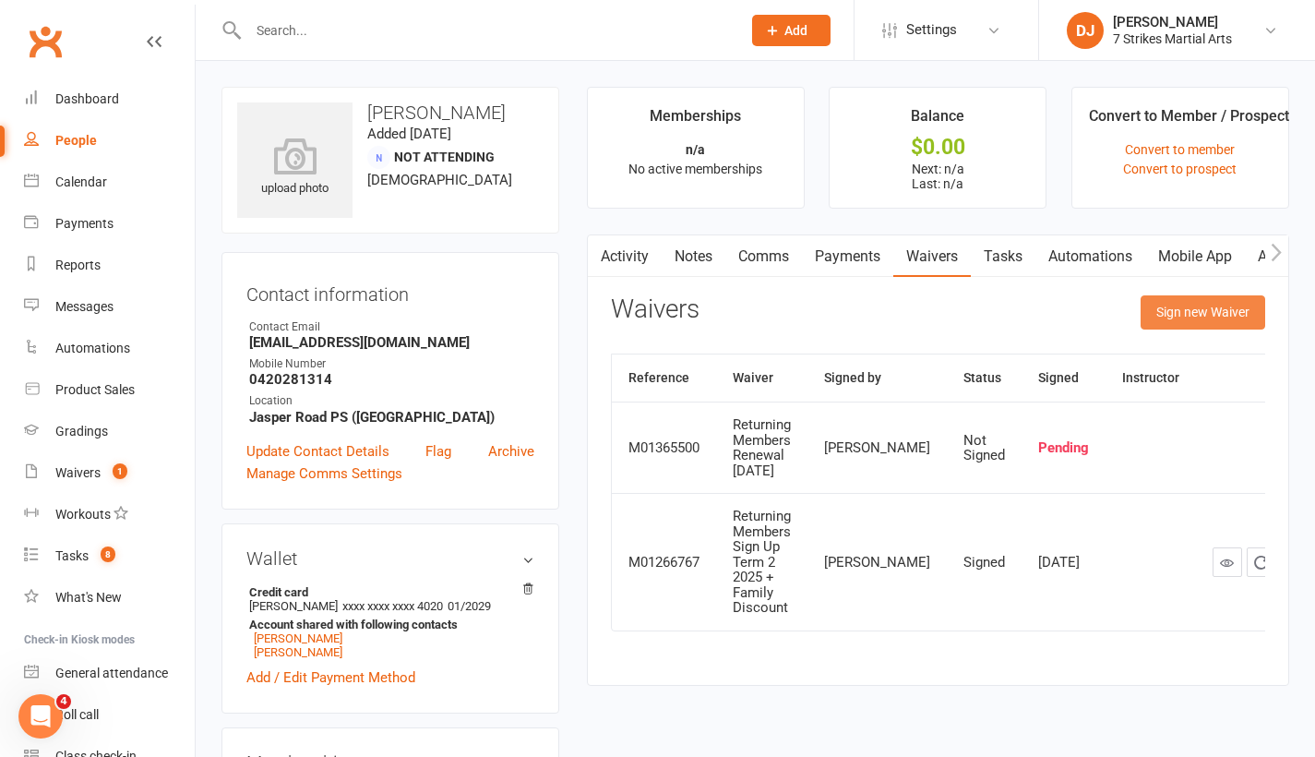
click at [1198, 306] on button "Sign new Waiver" at bounding box center [1202, 311] width 125 height 33
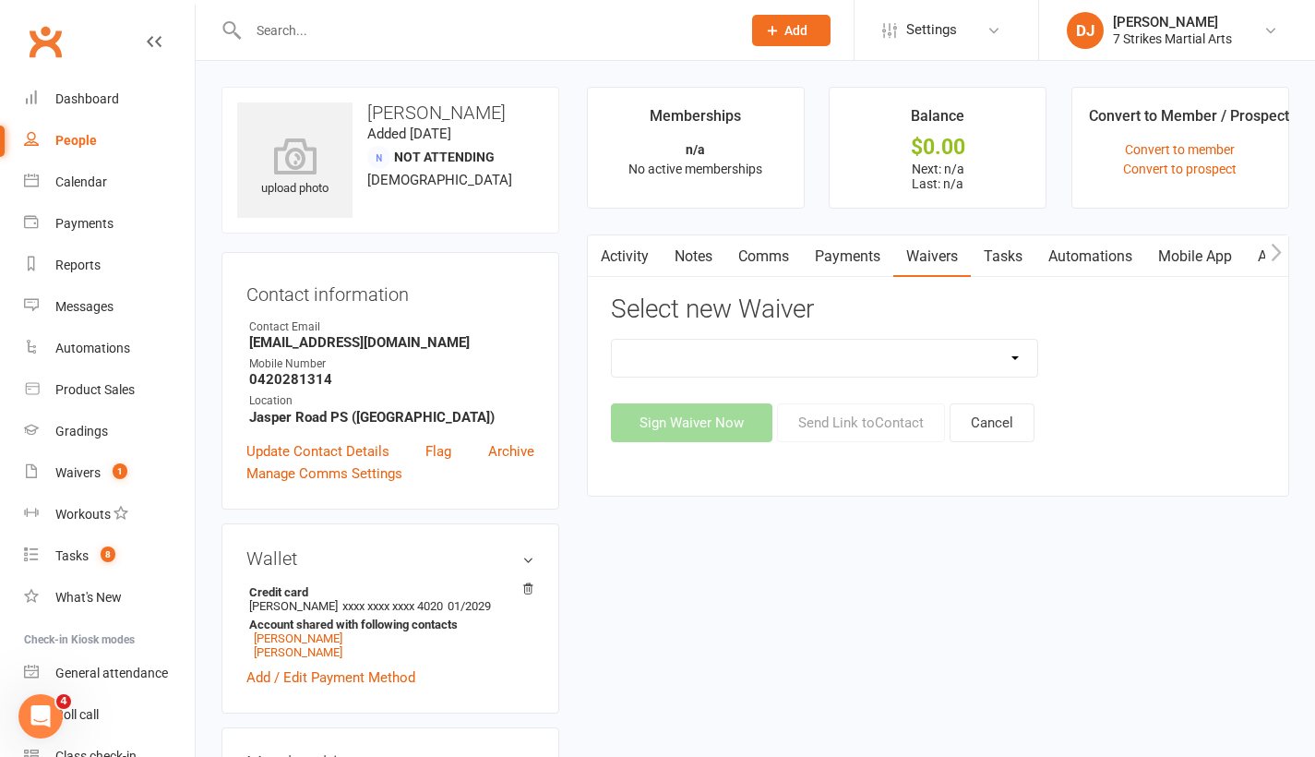
select select "14572"
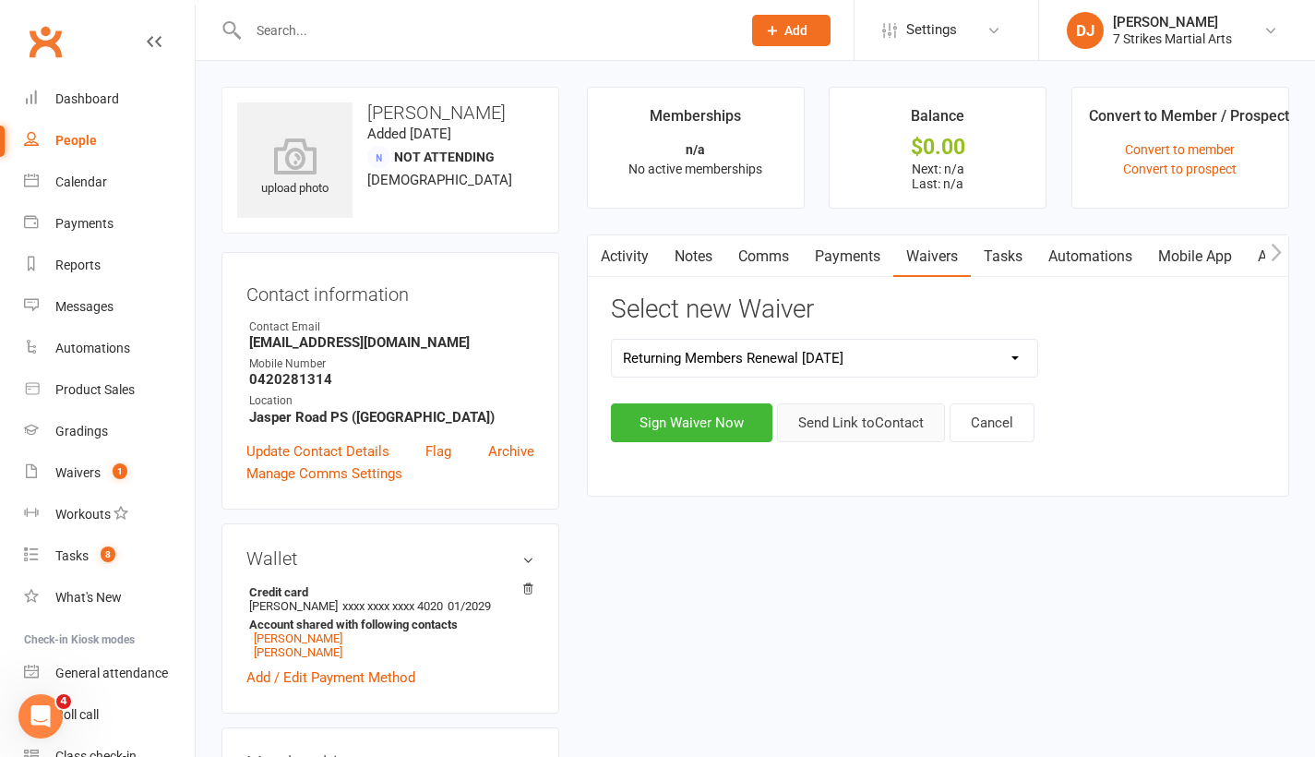
click at [882, 424] on button "Send Link to Contact" at bounding box center [861, 422] width 168 height 39
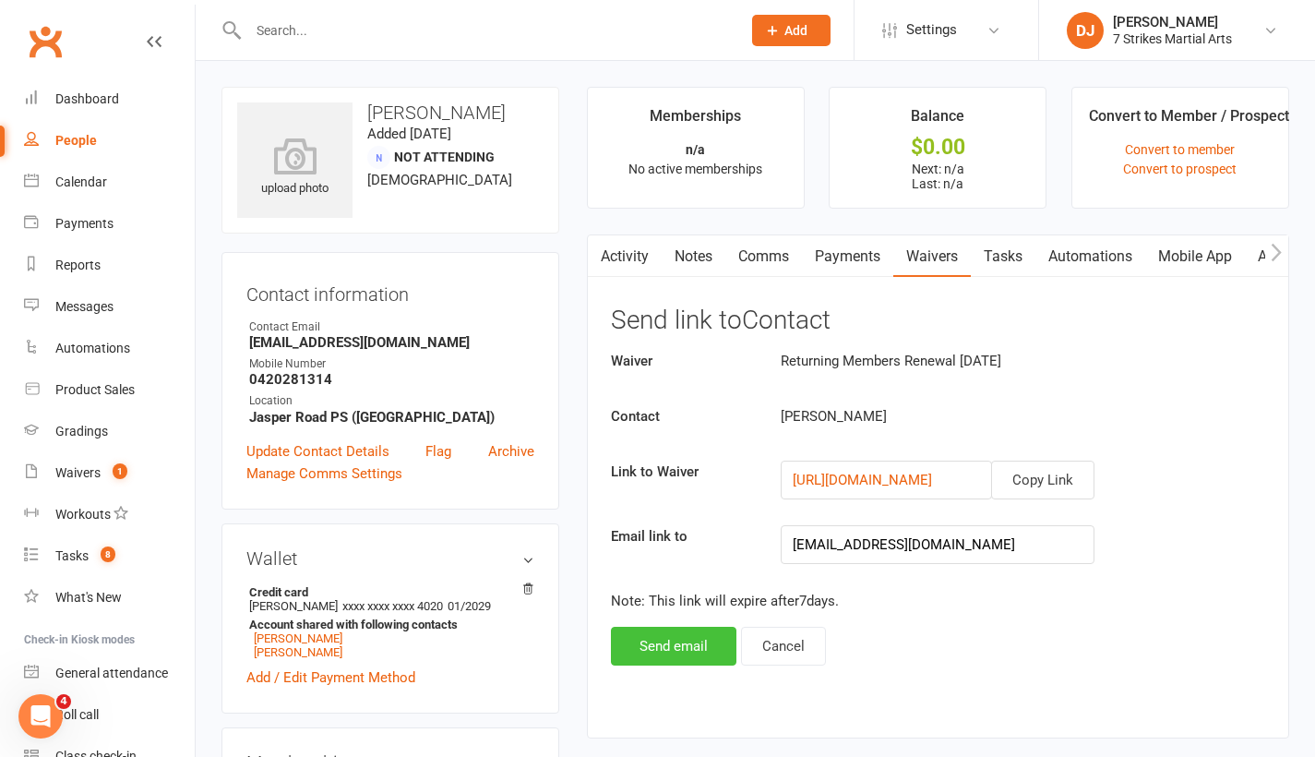
click at [677, 649] on button "Send email" at bounding box center [673, 646] width 125 height 39
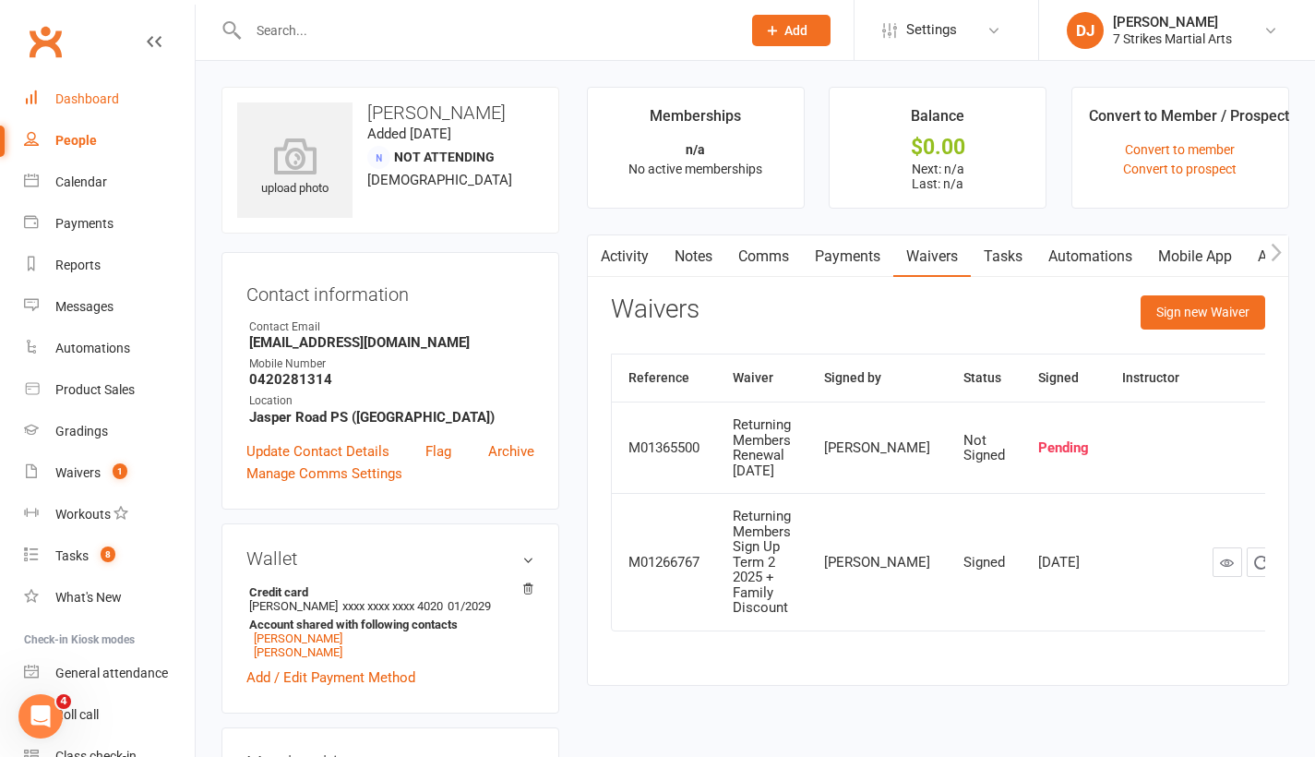
click at [134, 111] on link "Dashboard" at bounding box center [109, 99] width 171 height 42
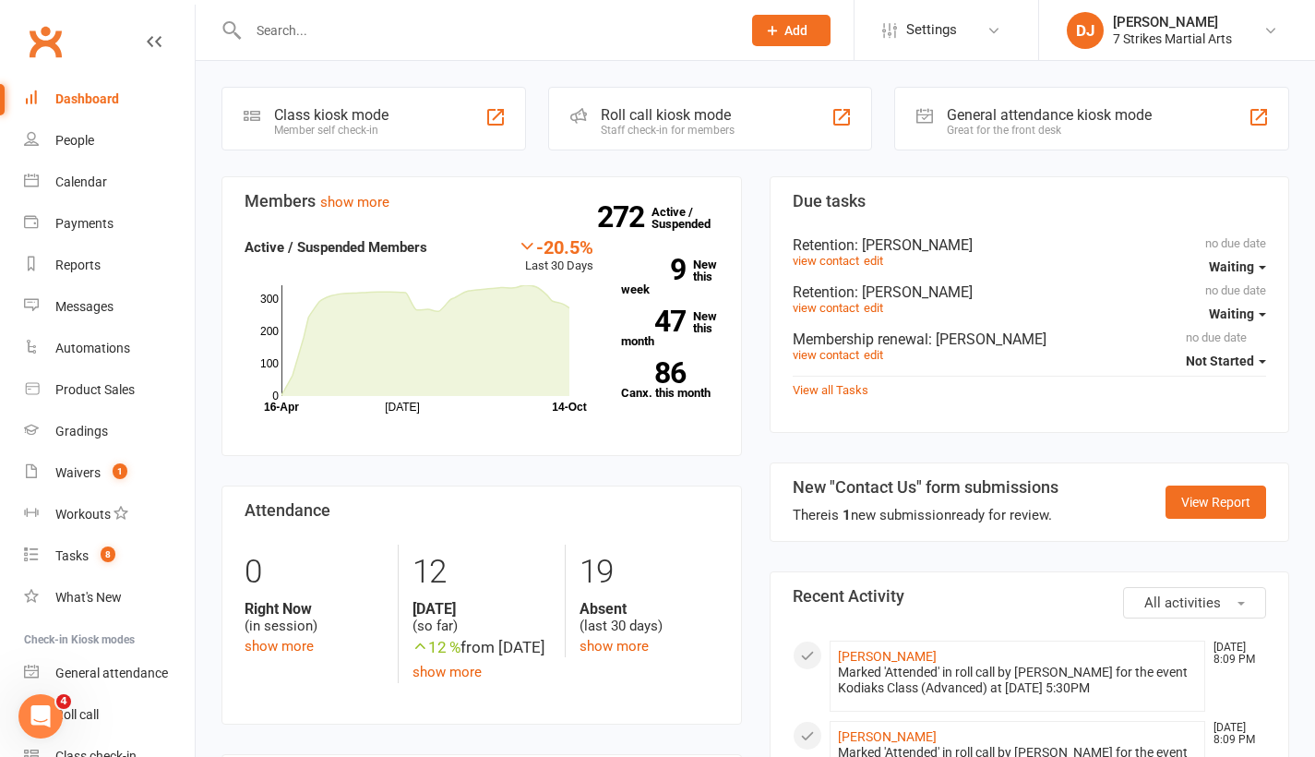
click at [663, 1] on div at bounding box center [474, 30] width 507 height 60
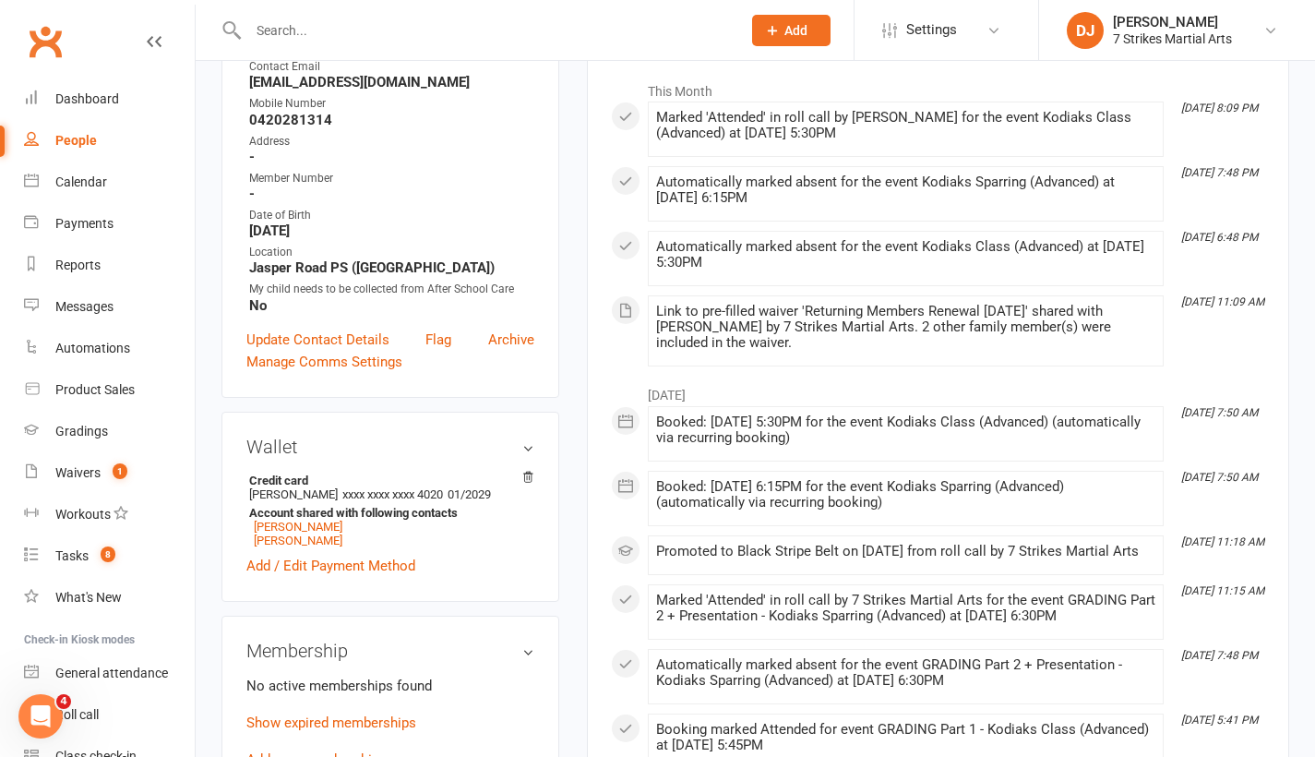
scroll to position [456, 0]
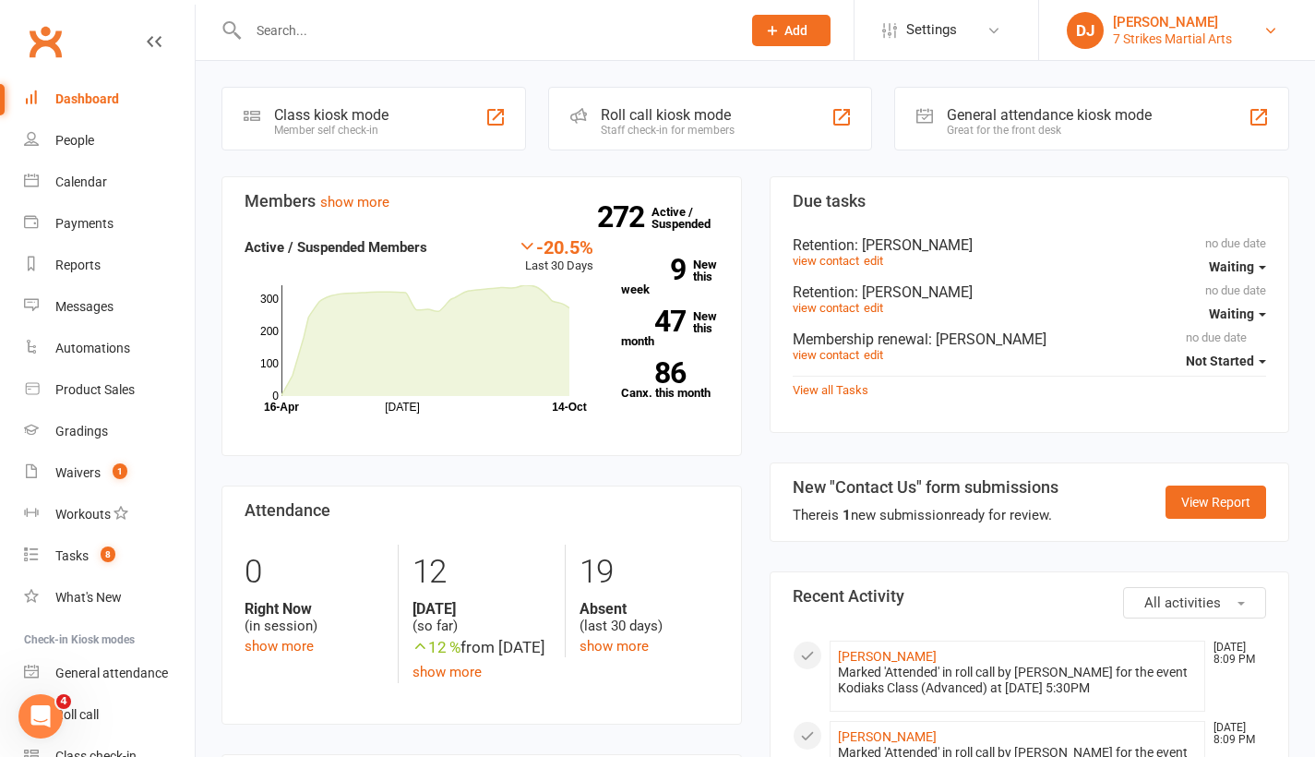
click at [1194, 16] on div "[PERSON_NAME]" at bounding box center [1172, 22] width 119 height 17
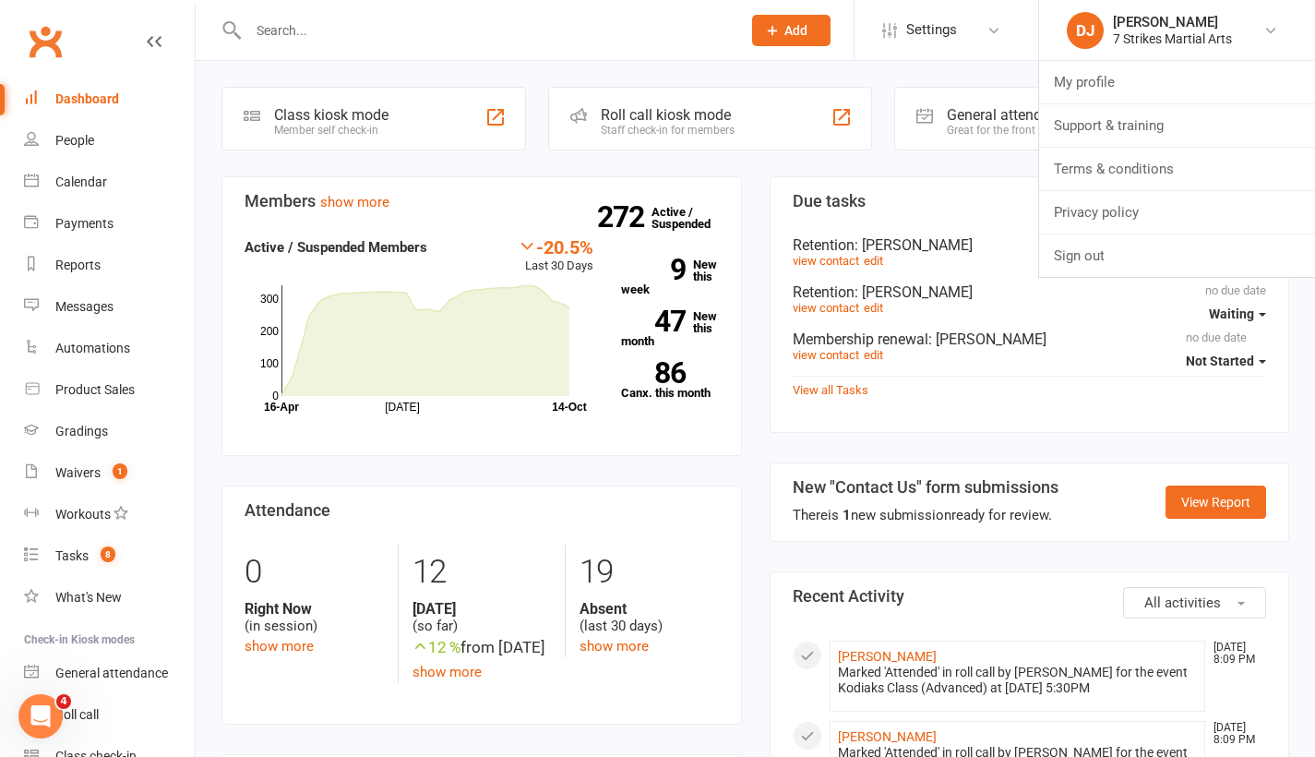
click at [1151, 250] on link "Sign out" at bounding box center [1177, 255] width 276 height 42
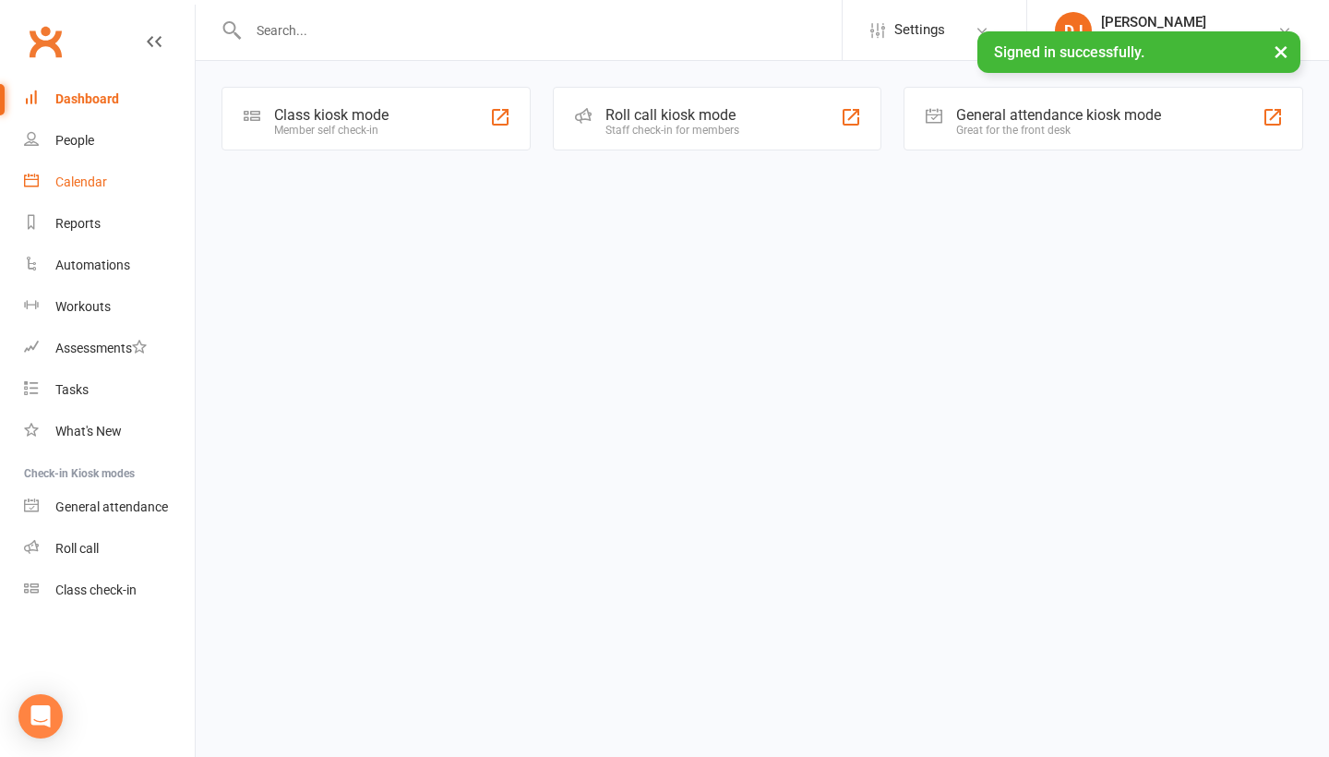
click at [125, 186] on link "Calendar" at bounding box center [109, 182] width 171 height 42
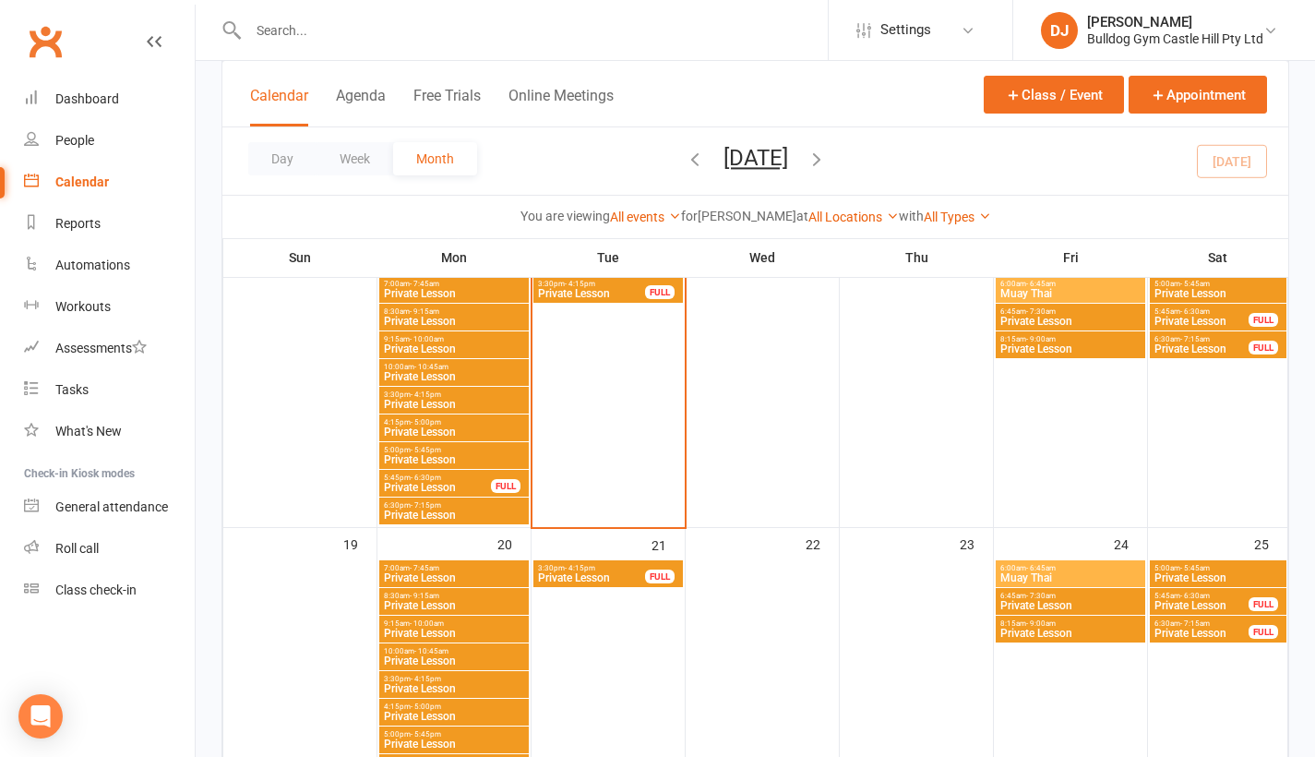
scroll to position [554, 0]
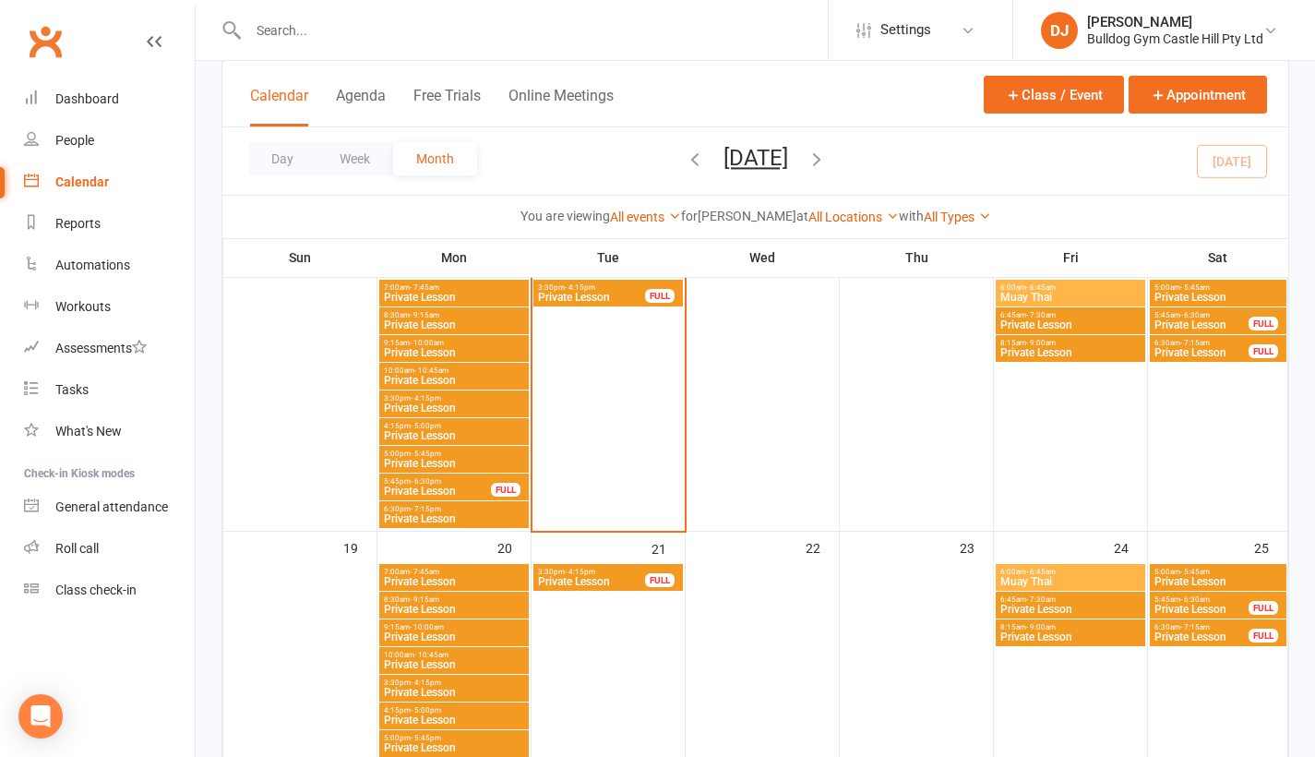
click at [1093, 297] on span "Muay Thai" at bounding box center [1070, 297] width 142 height 11
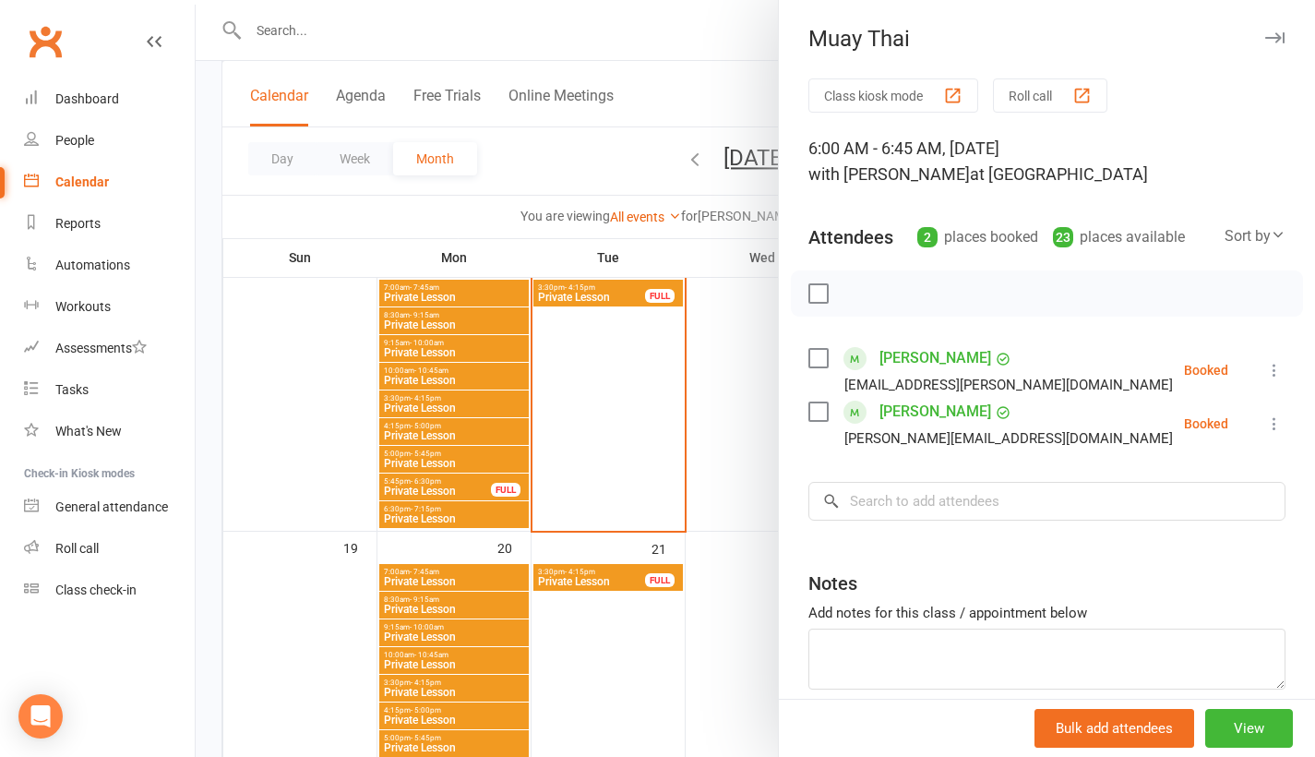
click at [1265, 35] on icon "button" at bounding box center [1274, 37] width 19 height 11
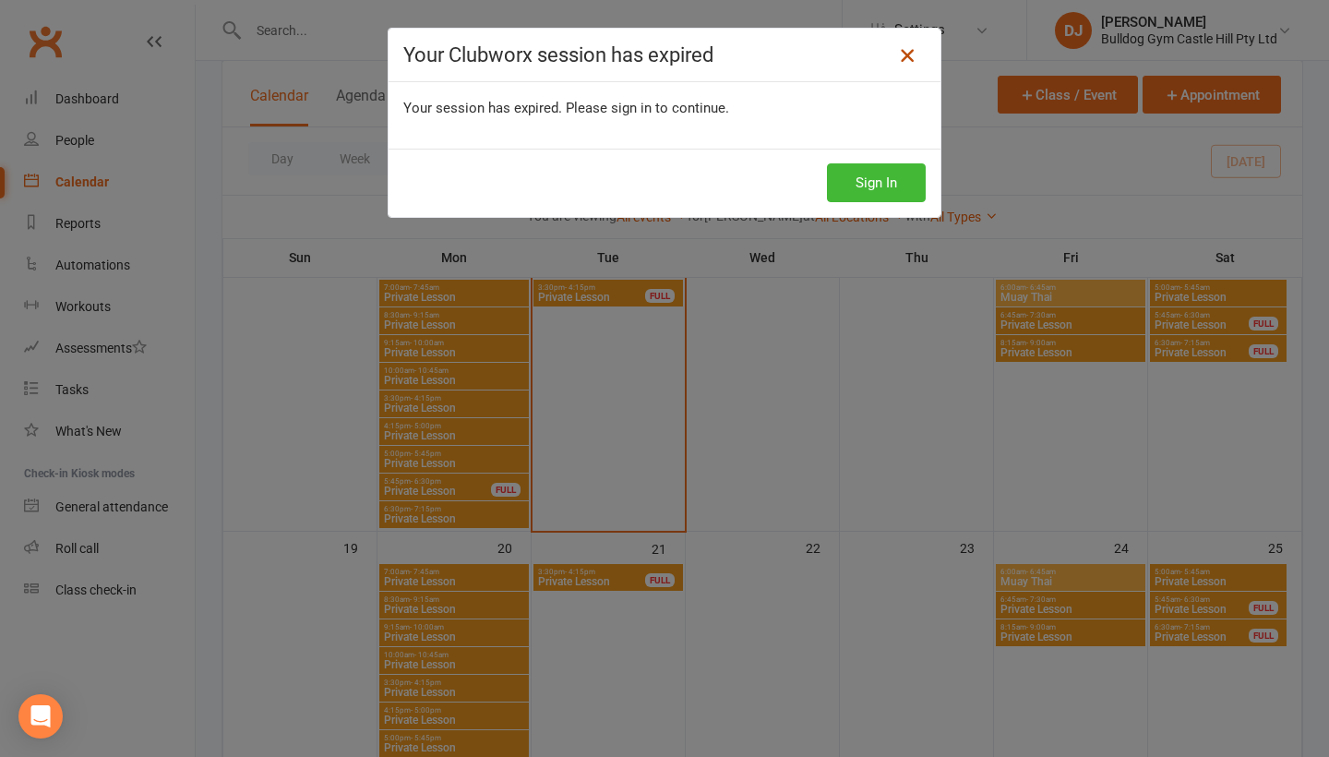
click at [900, 60] on icon at bounding box center [907, 55] width 22 height 22
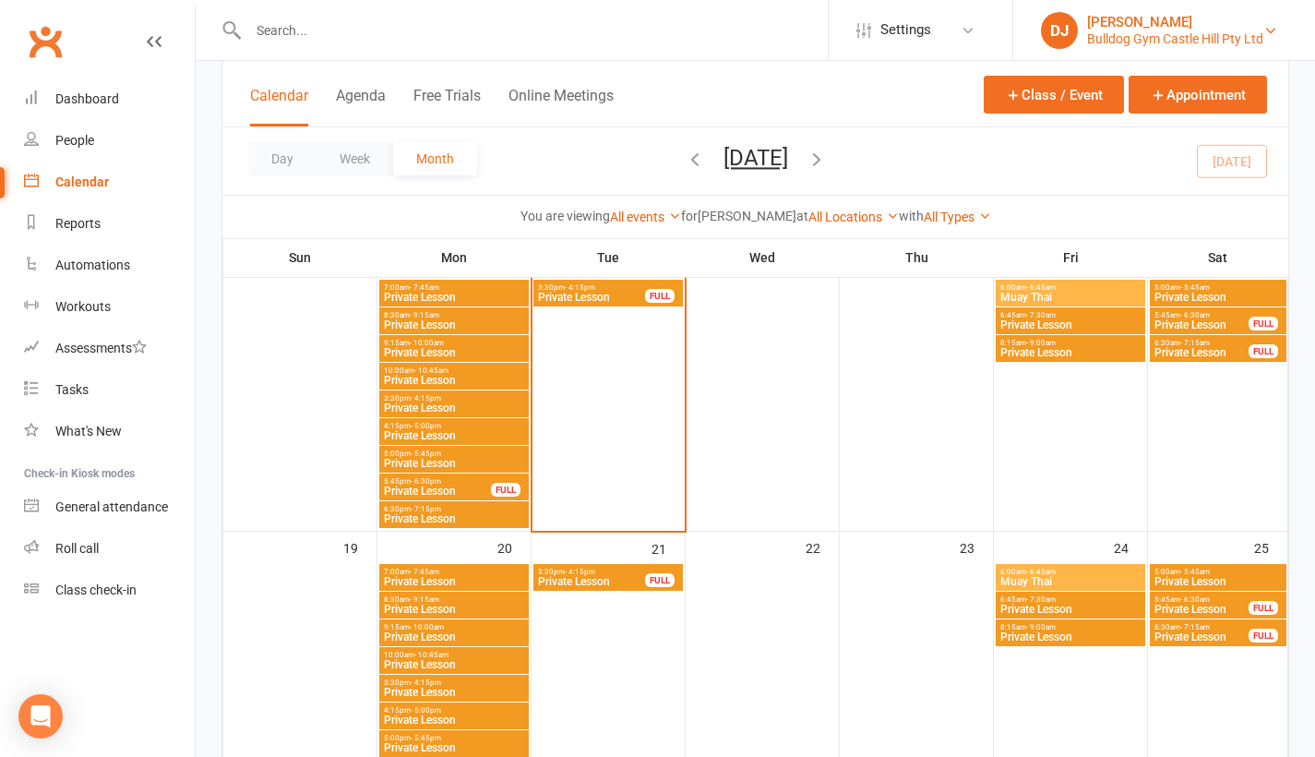
click at [1150, 23] on div "[PERSON_NAME]" at bounding box center [1175, 22] width 176 height 17
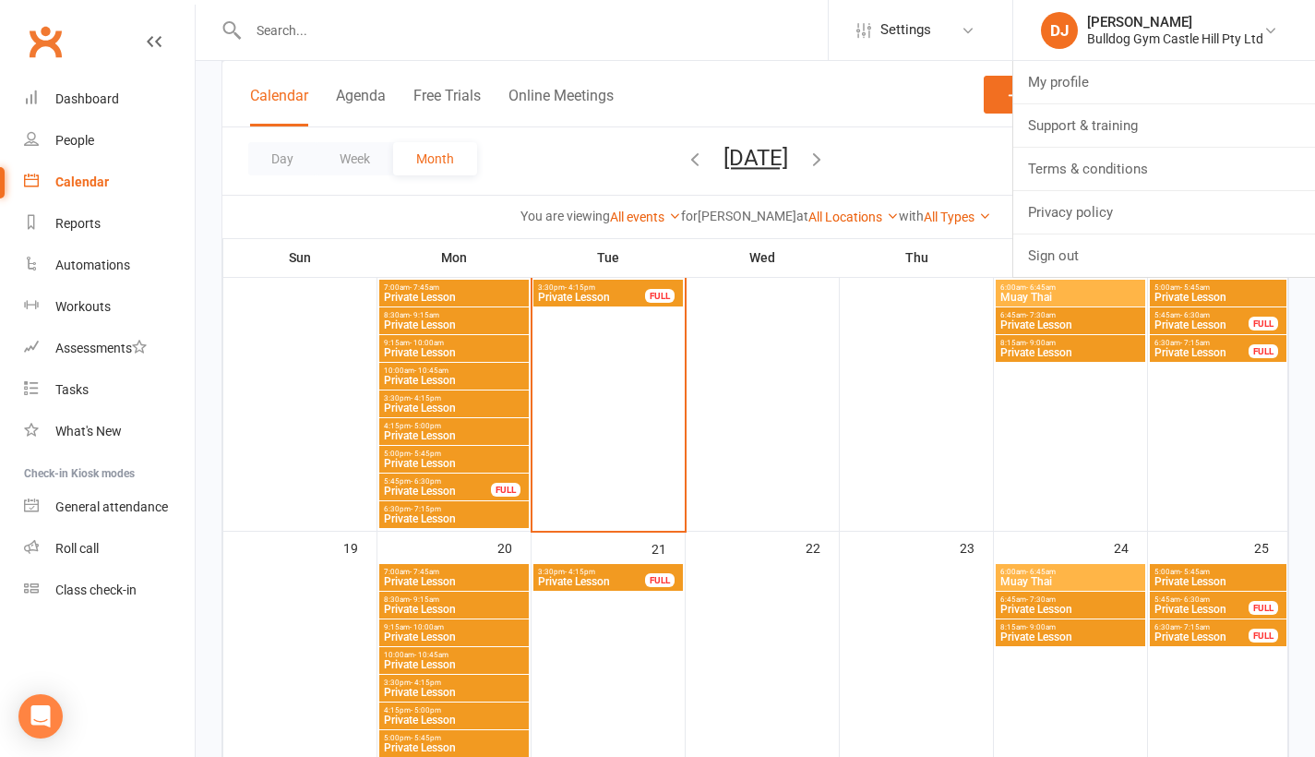
click at [1100, 232] on link "Privacy policy" at bounding box center [1164, 212] width 302 height 42
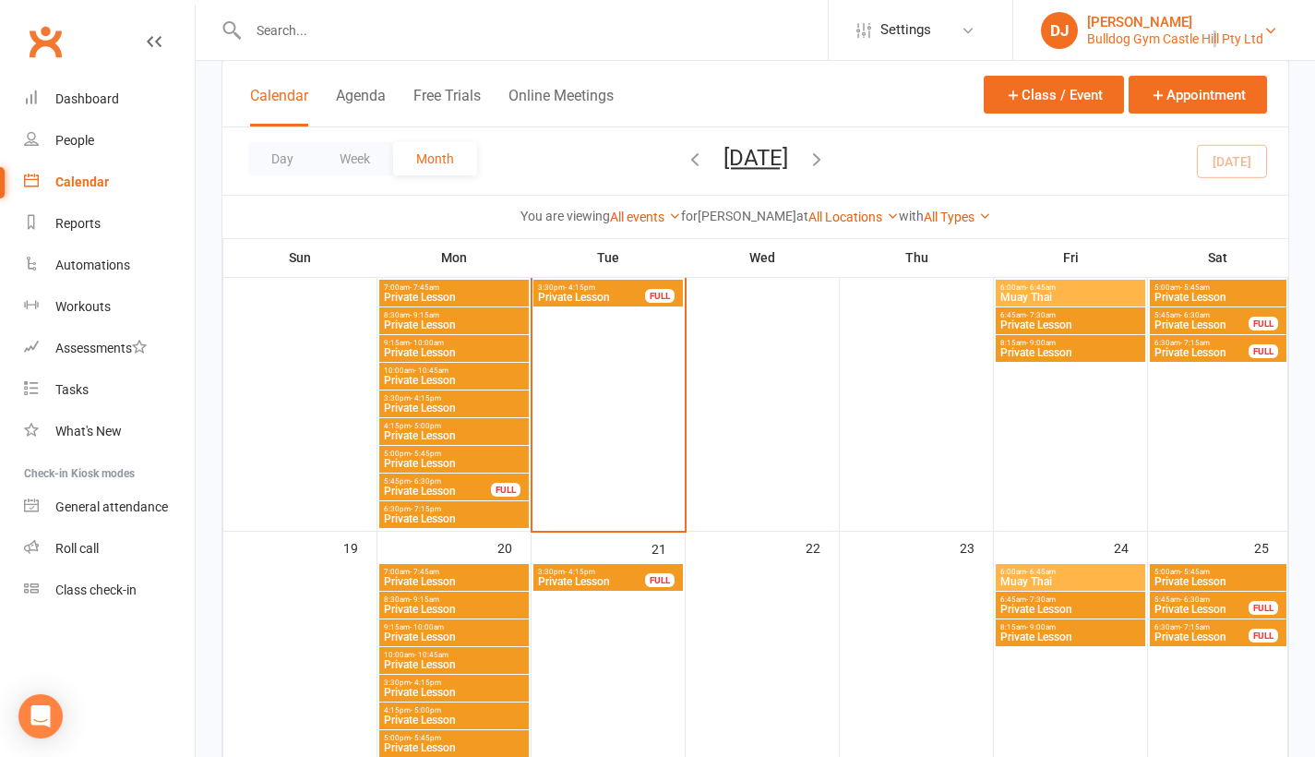
click at [1214, 44] on div "Bulldog Gym Castle Hill Pty Ltd" at bounding box center [1175, 38] width 176 height 17
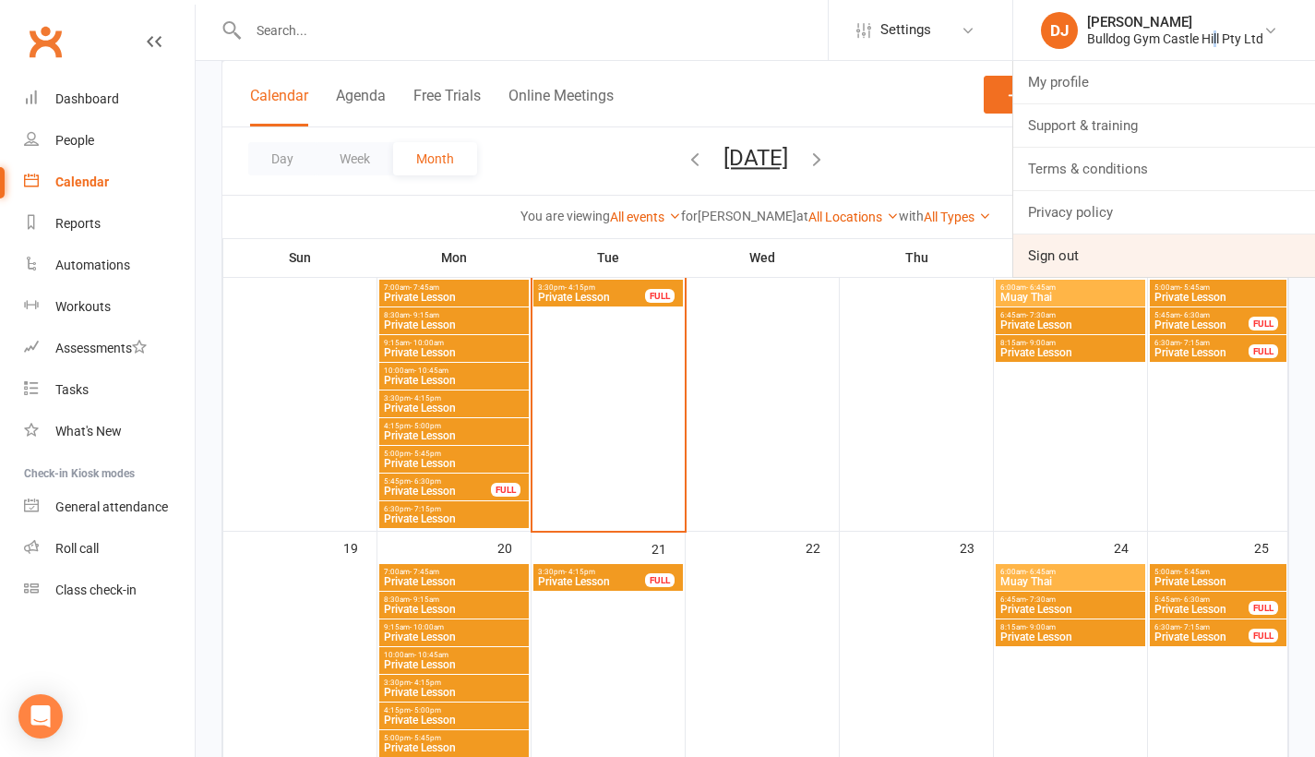
click at [1117, 262] on link "Sign out" at bounding box center [1164, 255] width 302 height 42
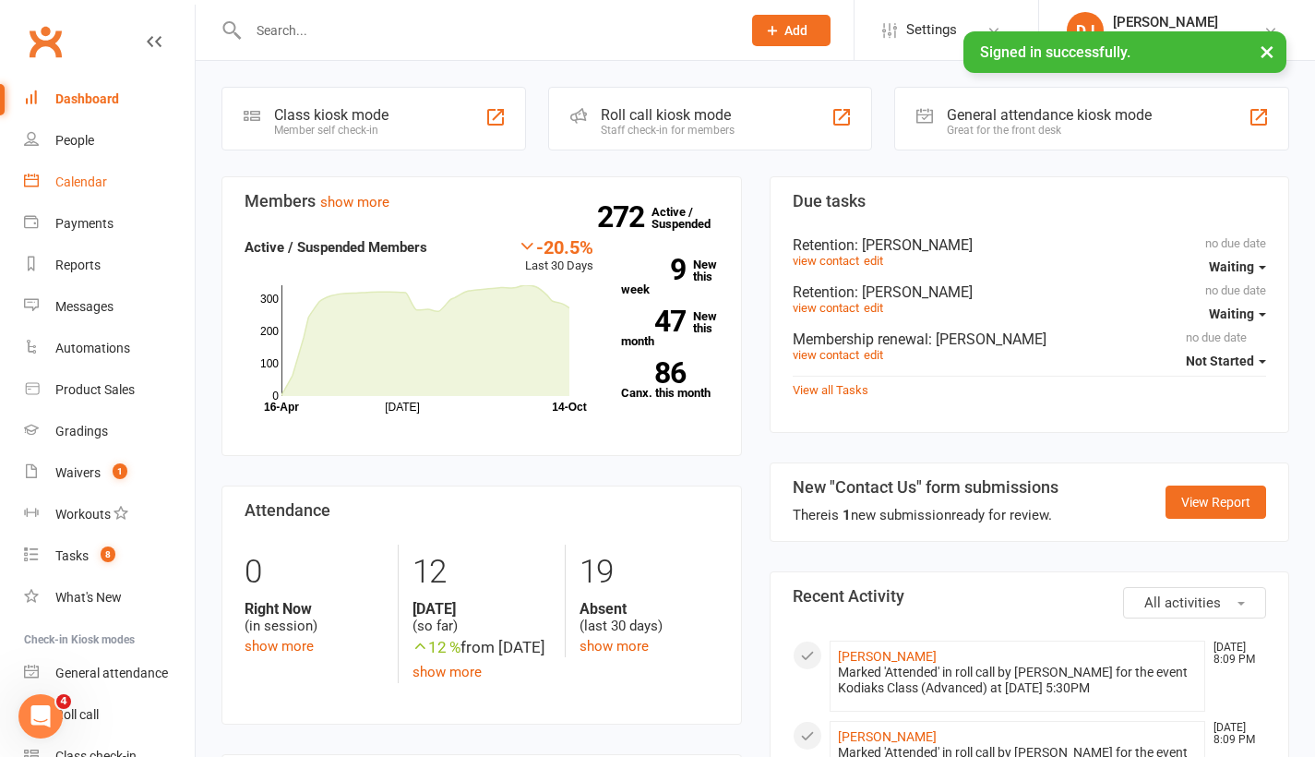
click at [118, 192] on link "Calendar" at bounding box center [109, 182] width 171 height 42
